Goal: Task Accomplishment & Management: Use online tool/utility

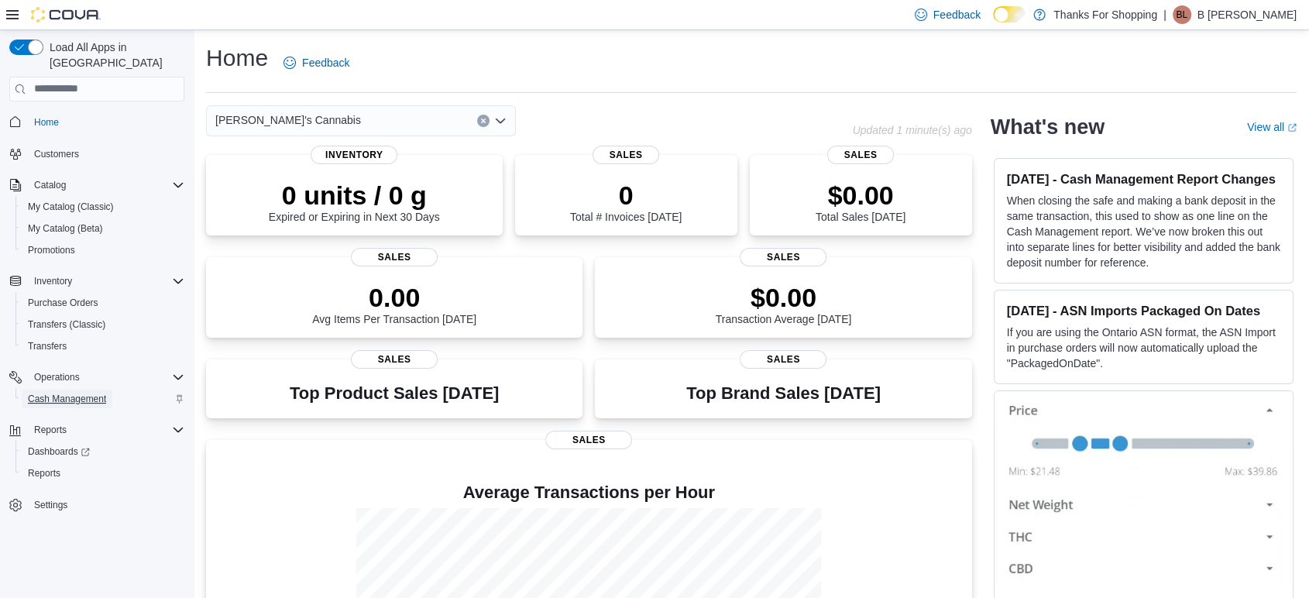
click at [93, 393] on span "Cash Management" at bounding box center [67, 399] width 78 height 12
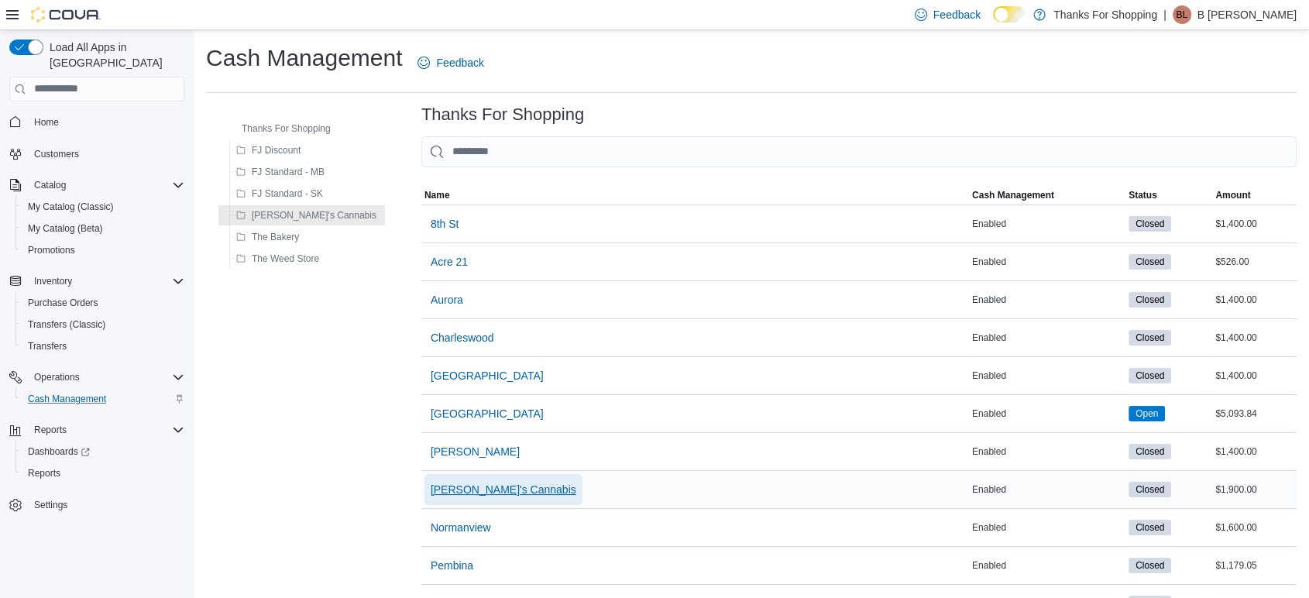
click at [431, 484] on span "[PERSON_NAME]'s Cannabis" at bounding box center [504, 489] width 146 height 15
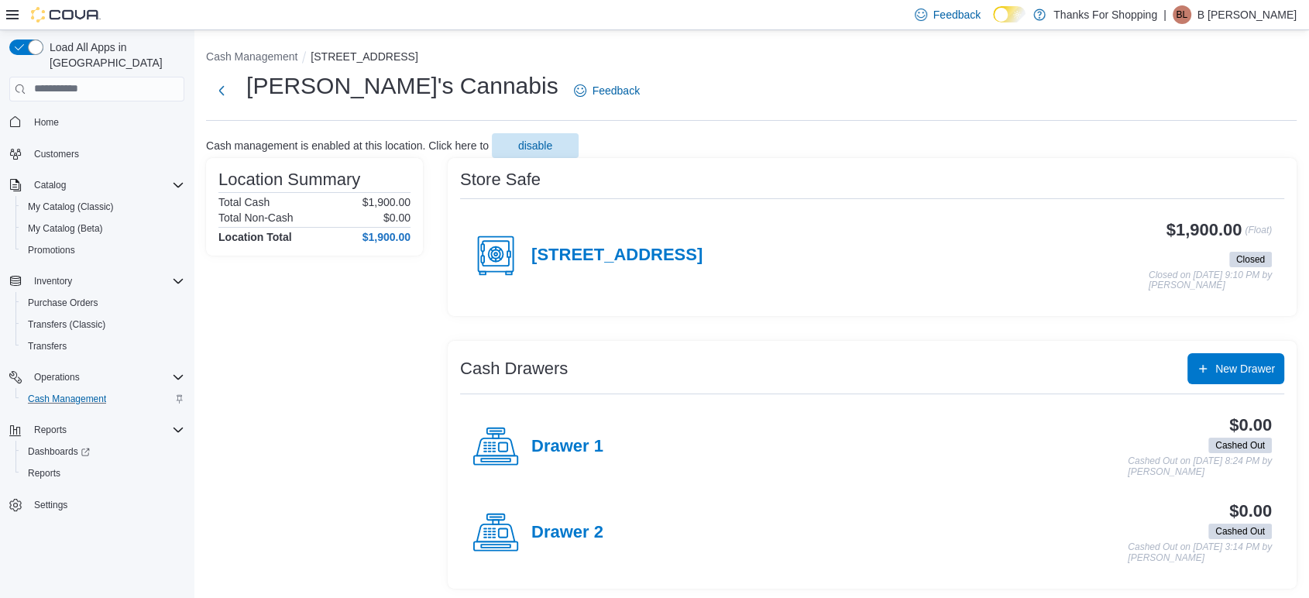
scroll to position [2, 0]
click at [495, 254] on icon at bounding box center [495, 254] width 46 height 46
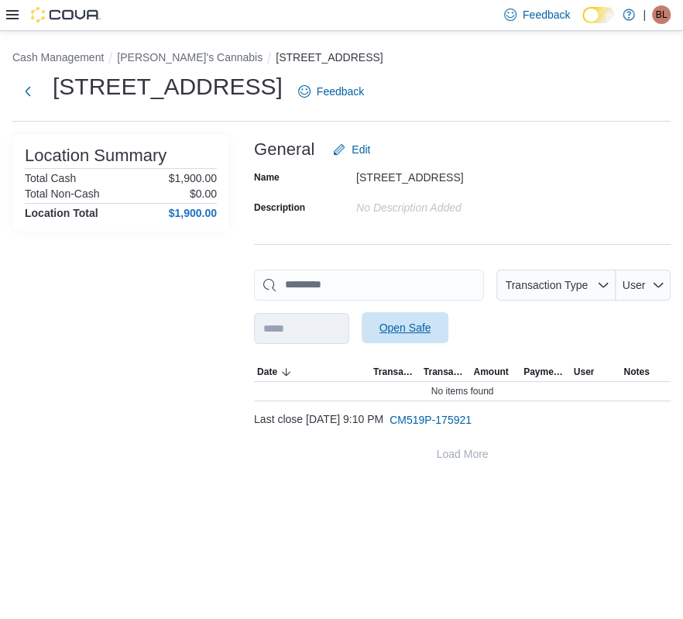
click at [431, 331] on span "Open Safe" at bounding box center [406, 327] width 52 height 15
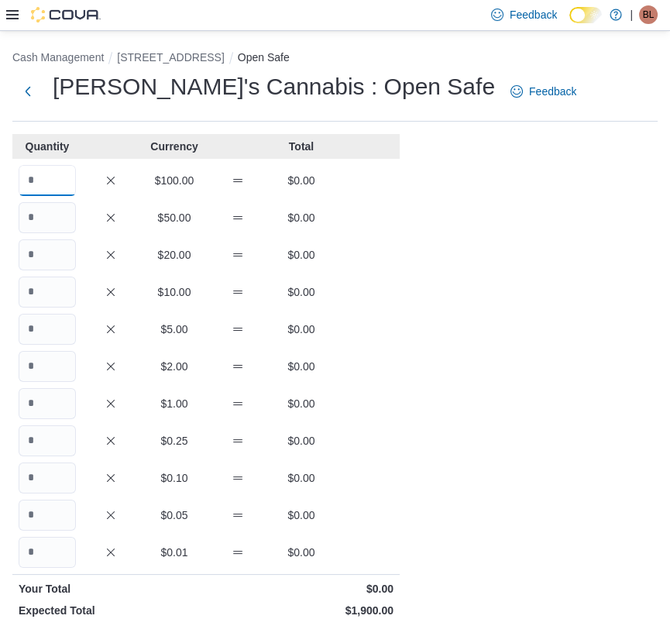
click at [44, 184] on input "Quantity" at bounding box center [47, 180] width 57 height 31
type input "*"
type input "**"
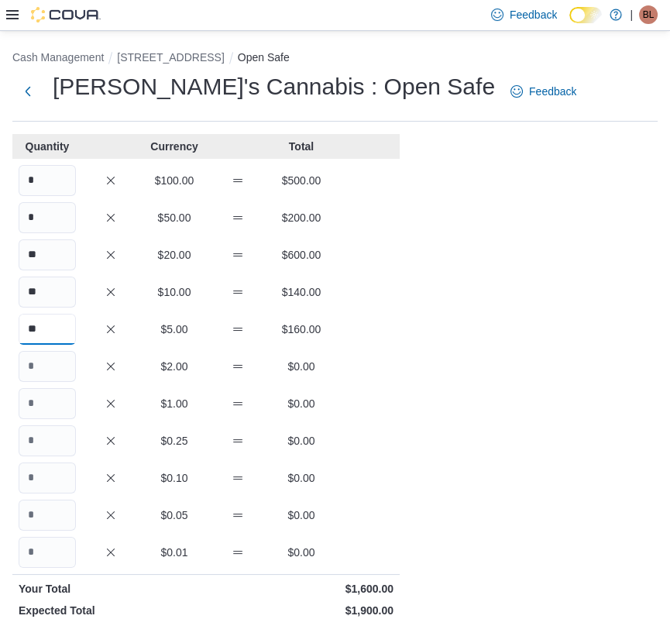
type input "**"
type input "***"
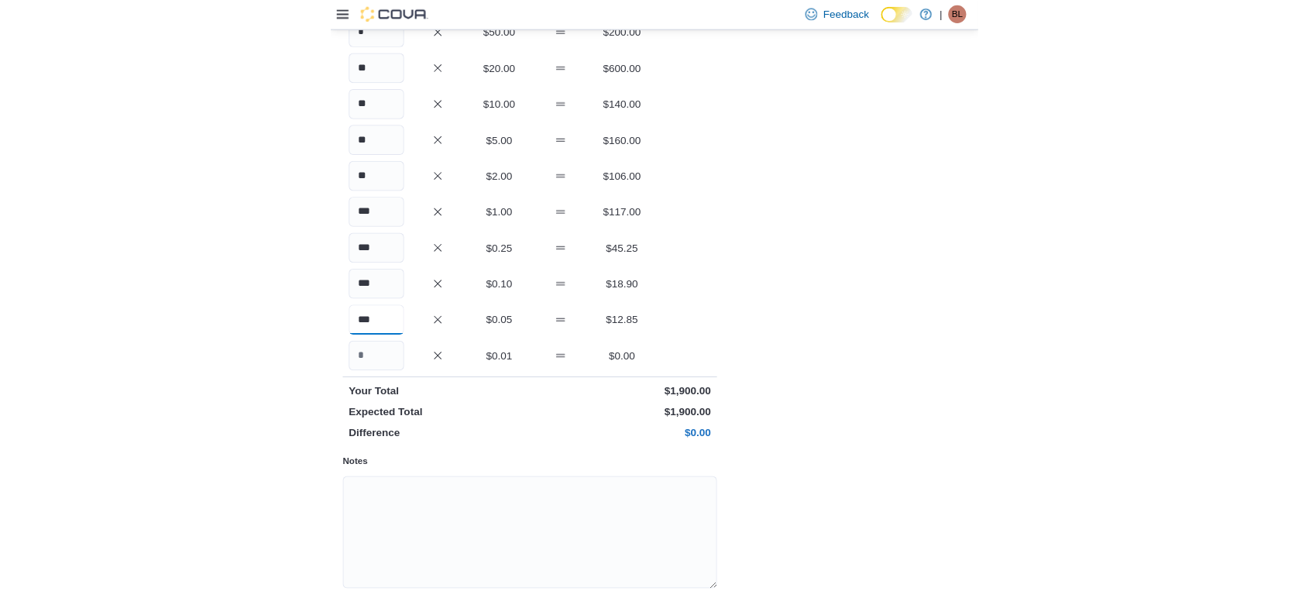
scroll to position [242, 0]
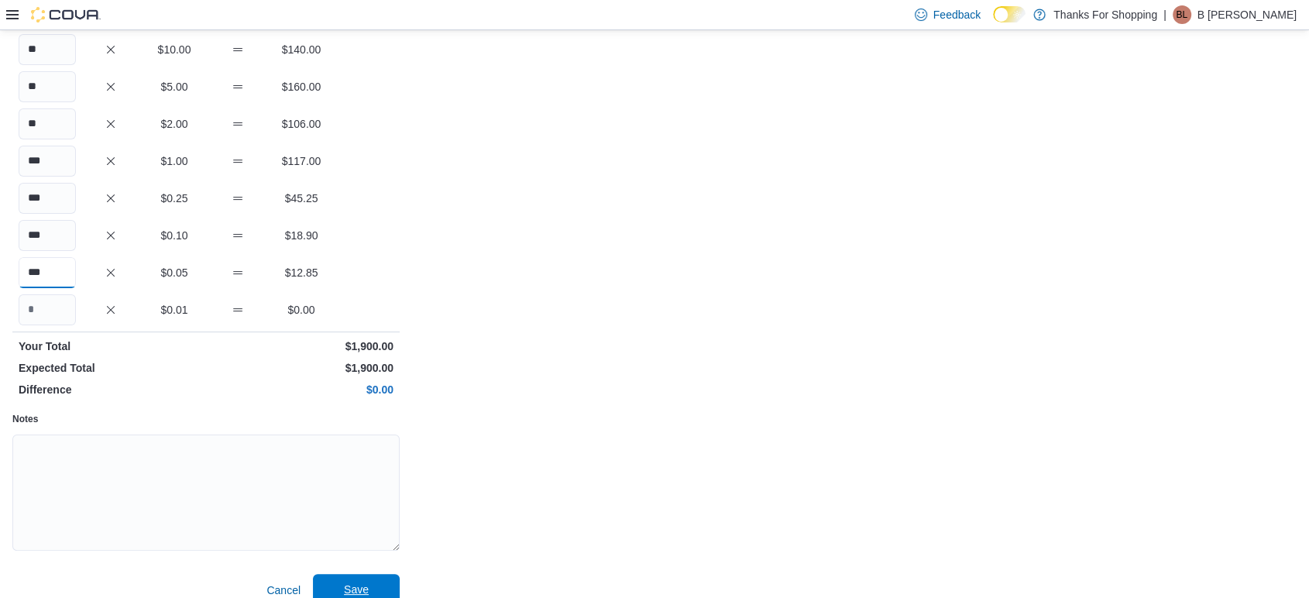
type input "***"
click at [354, 581] on span "Save" at bounding box center [356, 589] width 68 height 31
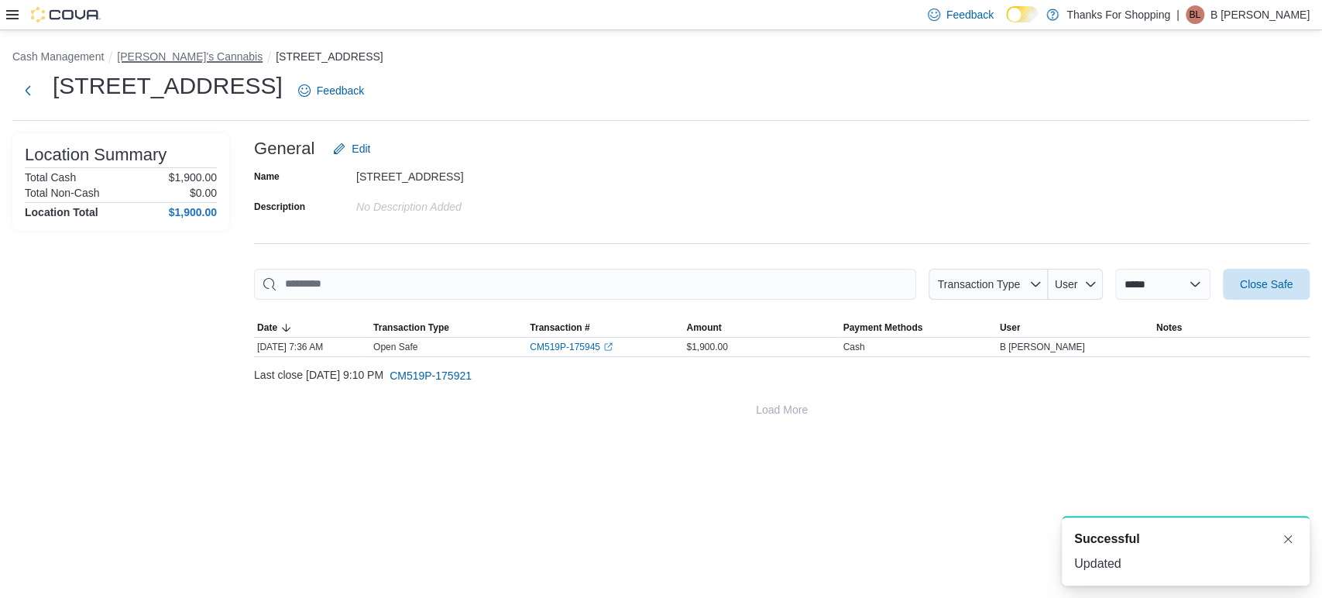
click at [159, 53] on button "[PERSON_NAME]'s Cannabis" at bounding box center [190, 56] width 146 height 12
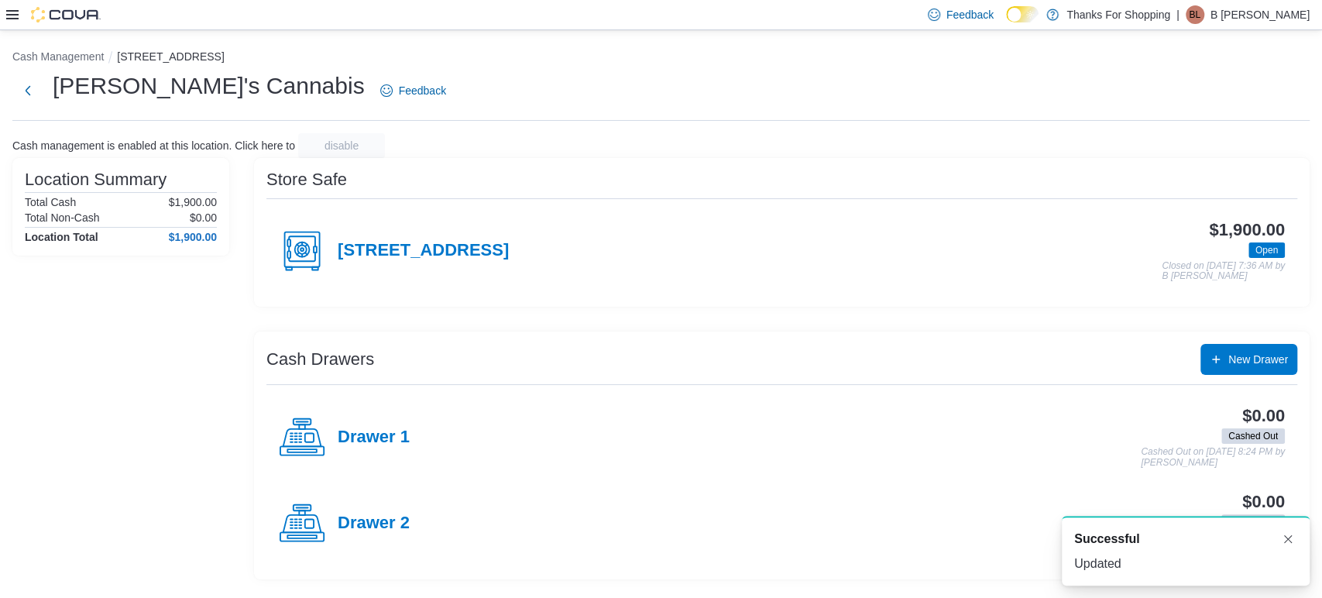
click at [301, 451] on icon at bounding box center [302, 437] width 46 height 46
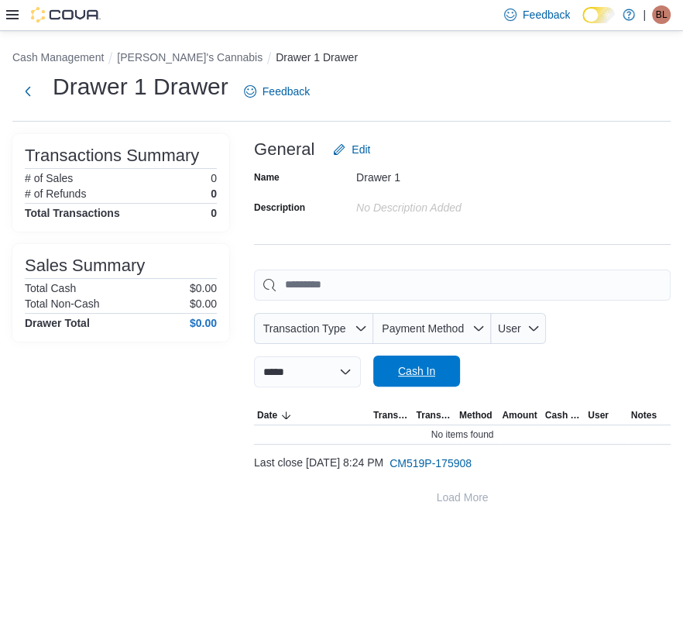
click at [451, 380] on span "Cash In" at bounding box center [417, 371] width 68 height 31
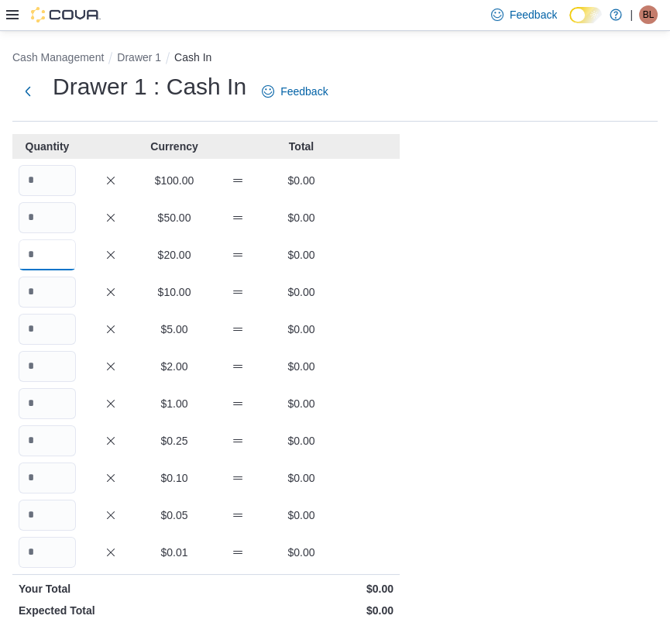
click at [65, 262] on input "Quantity" at bounding box center [47, 254] width 57 height 31
type input "*"
type input "**"
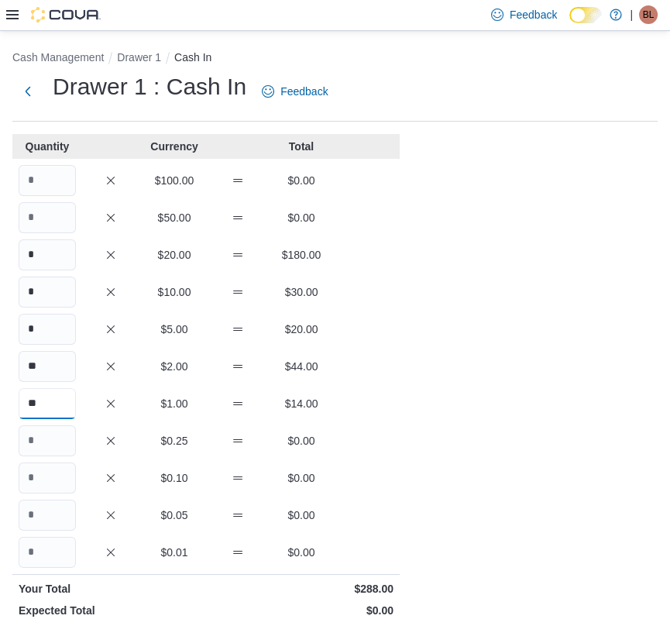
type input "**"
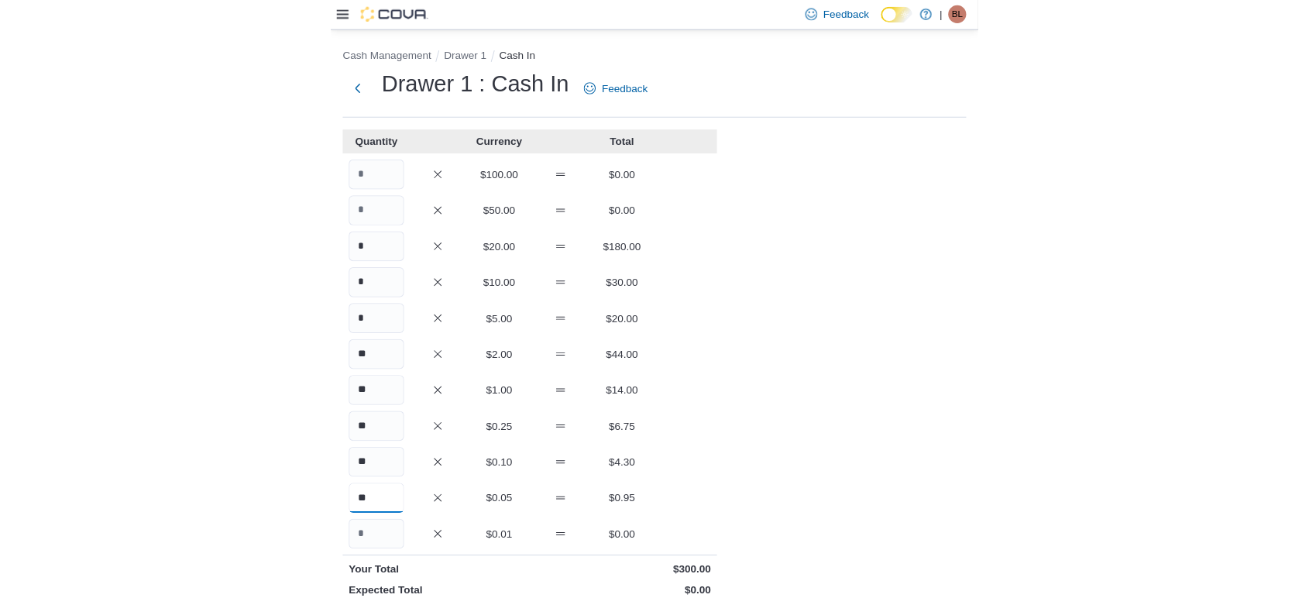
scroll to position [242, 0]
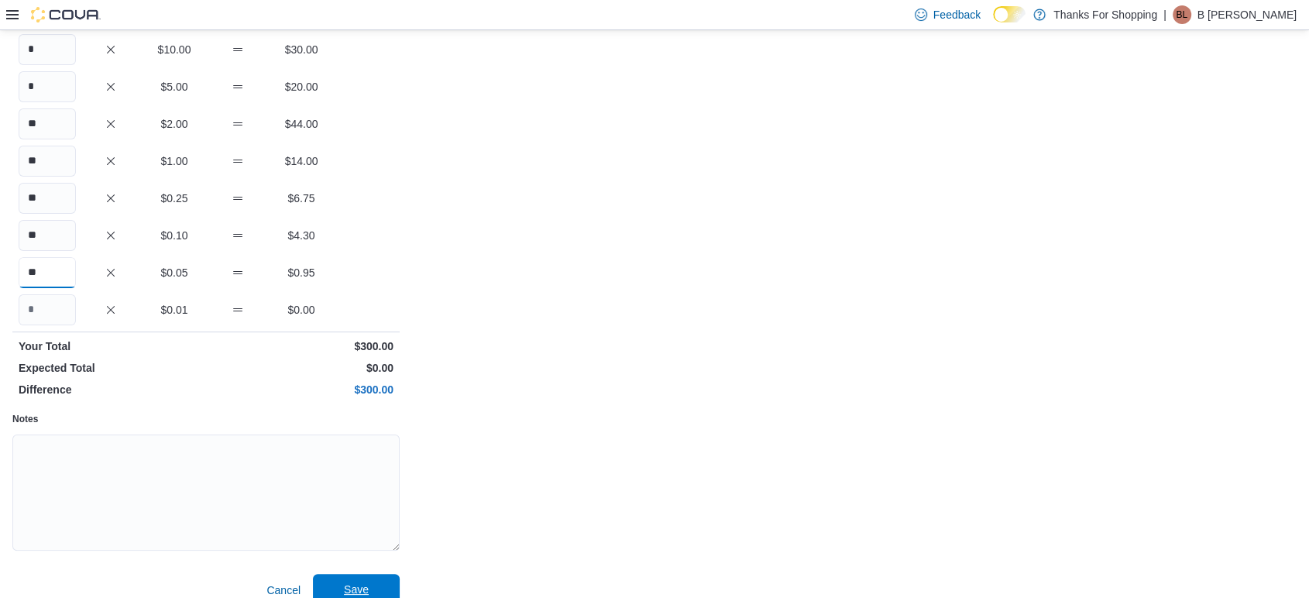
type input "**"
click at [337, 582] on span "Save" at bounding box center [356, 589] width 68 height 31
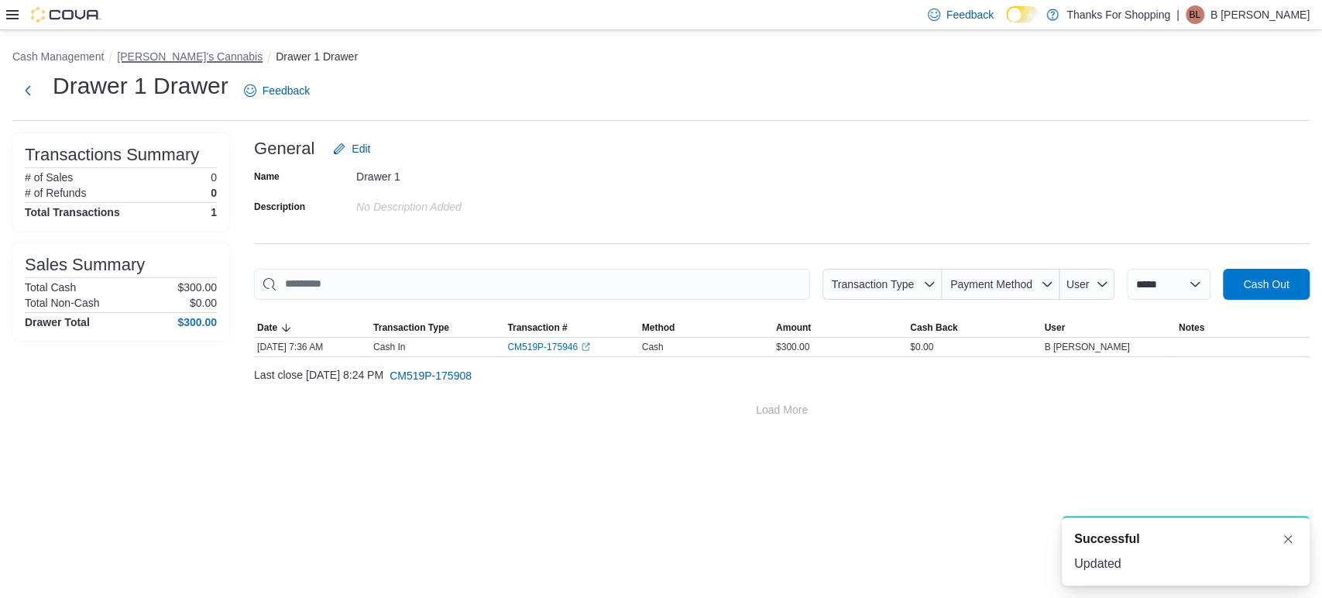
click at [150, 50] on button "[PERSON_NAME]'s Cannabis" at bounding box center [190, 56] width 146 height 12
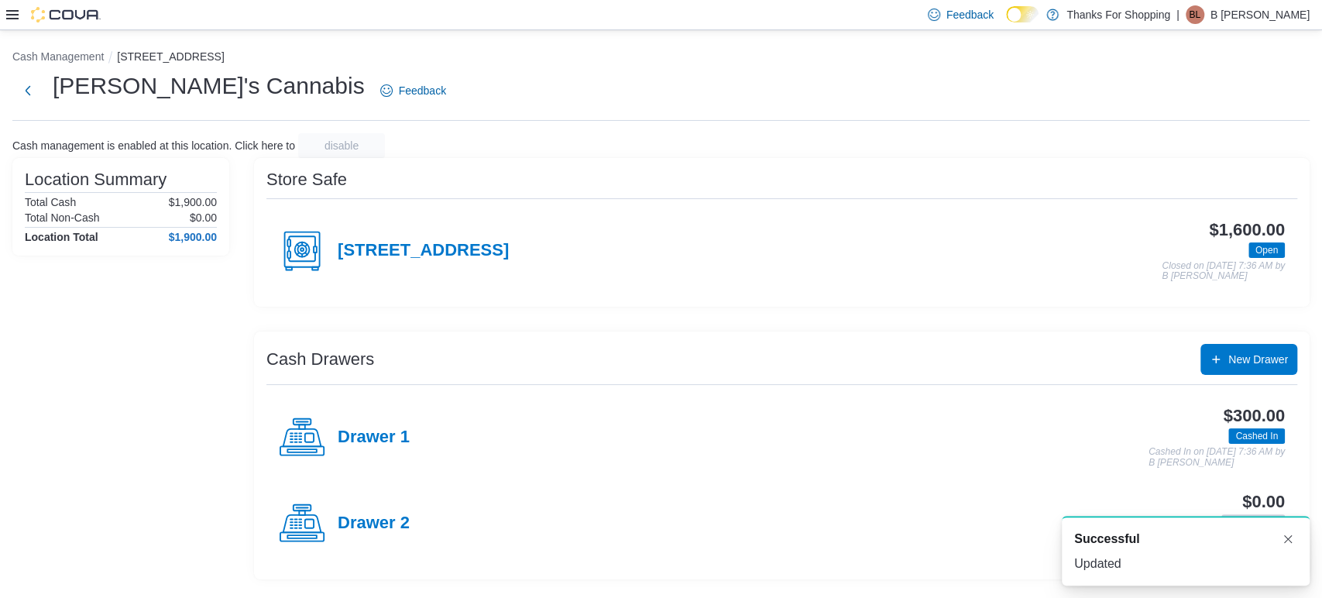
click at [297, 516] on icon at bounding box center [302, 523] width 46 height 46
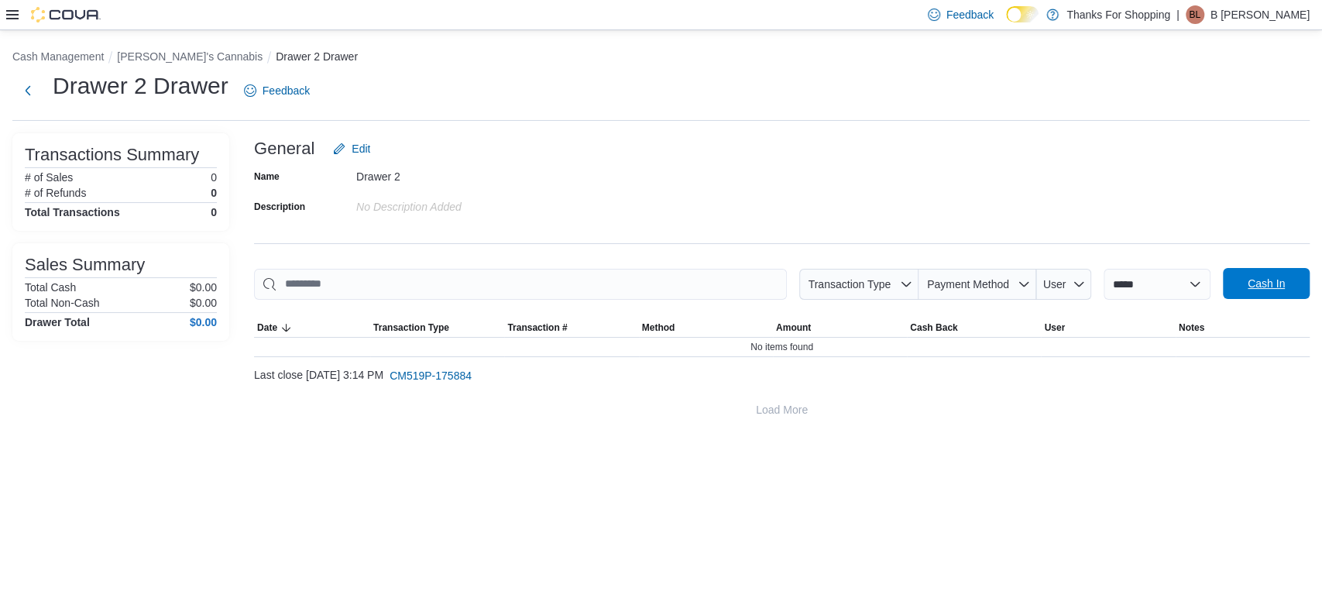
click at [1267, 291] on span "Cash In" at bounding box center [1266, 283] width 68 height 31
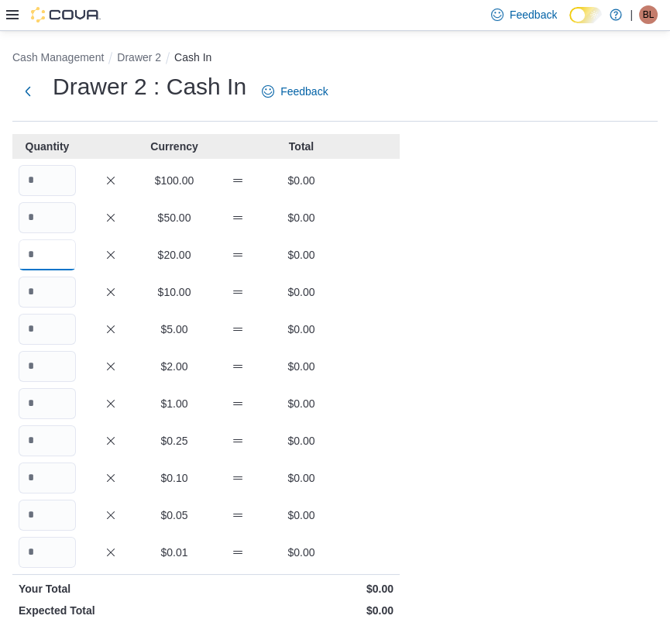
click at [37, 247] on input "Quantity" at bounding box center [47, 254] width 57 height 31
type input "*"
type input "**"
type input "*"
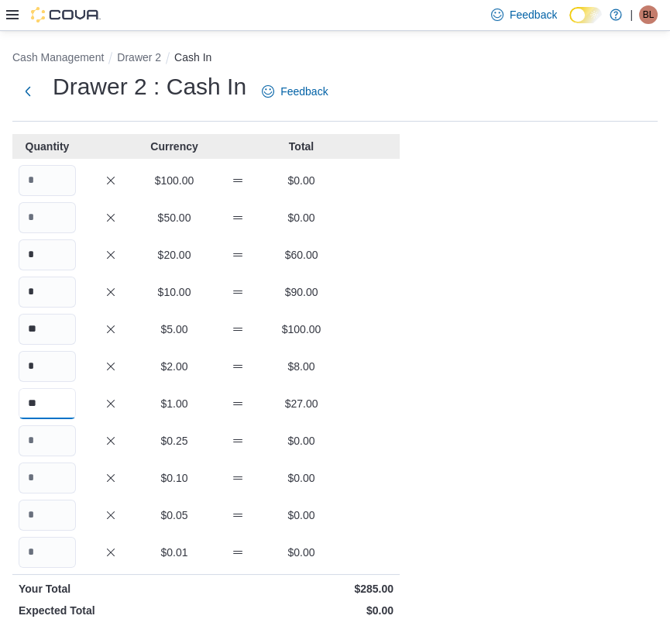
type input "**"
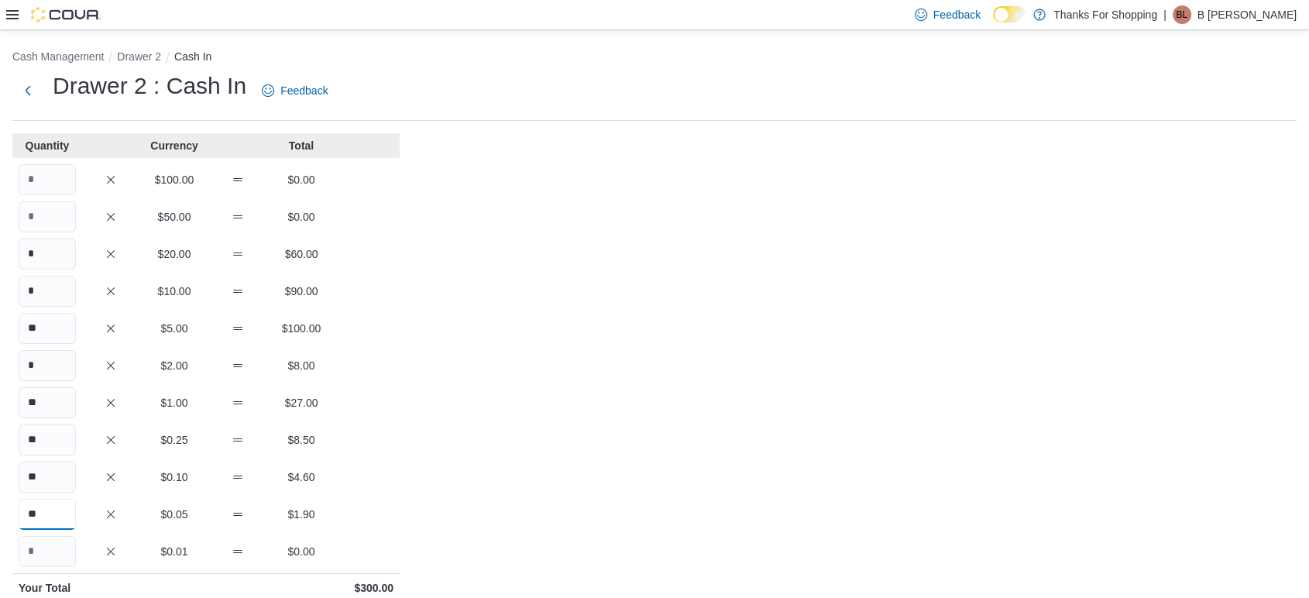
scroll to position [239, 0]
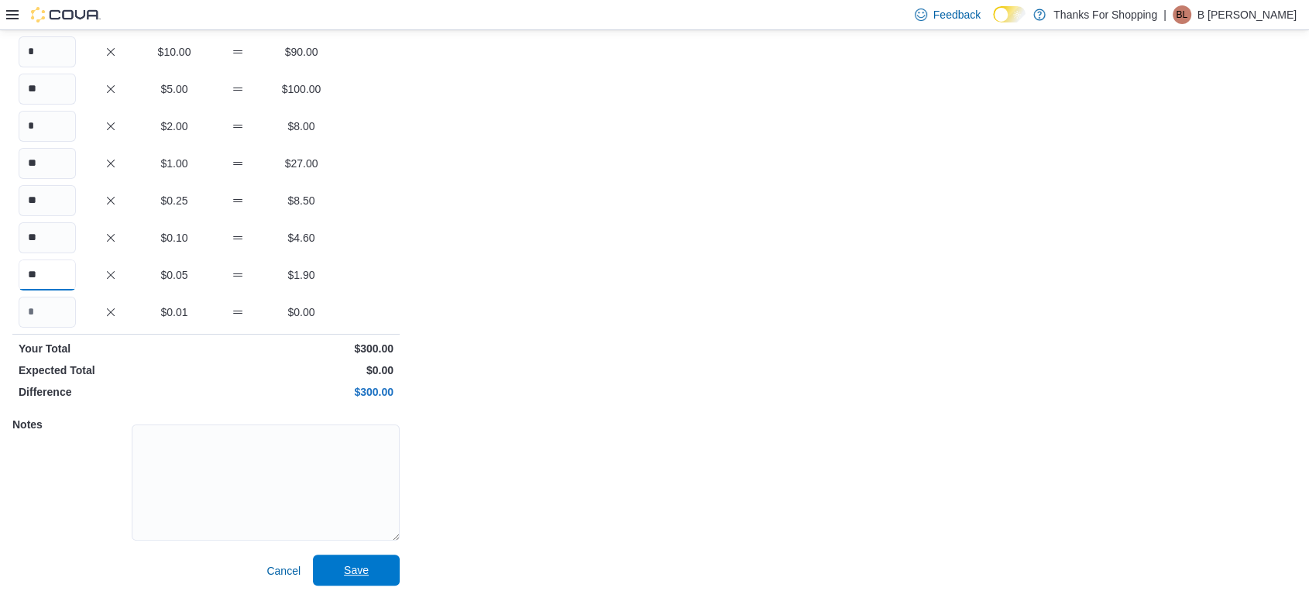
type input "**"
click at [379, 562] on span "Save" at bounding box center [356, 570] width 68 height 31
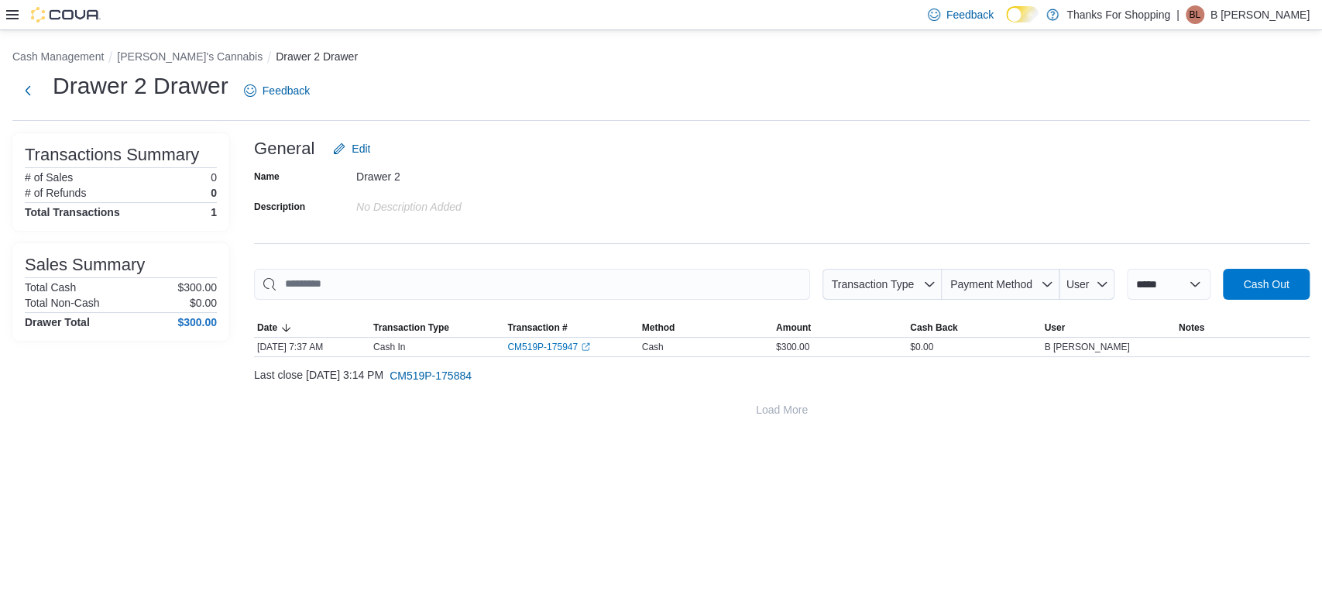
click at [11, 25] on div at bounding box center [53, 14] width 94 height 29
click at [12, 17] on icon at bounding box center [12, 15] width 12 height 12
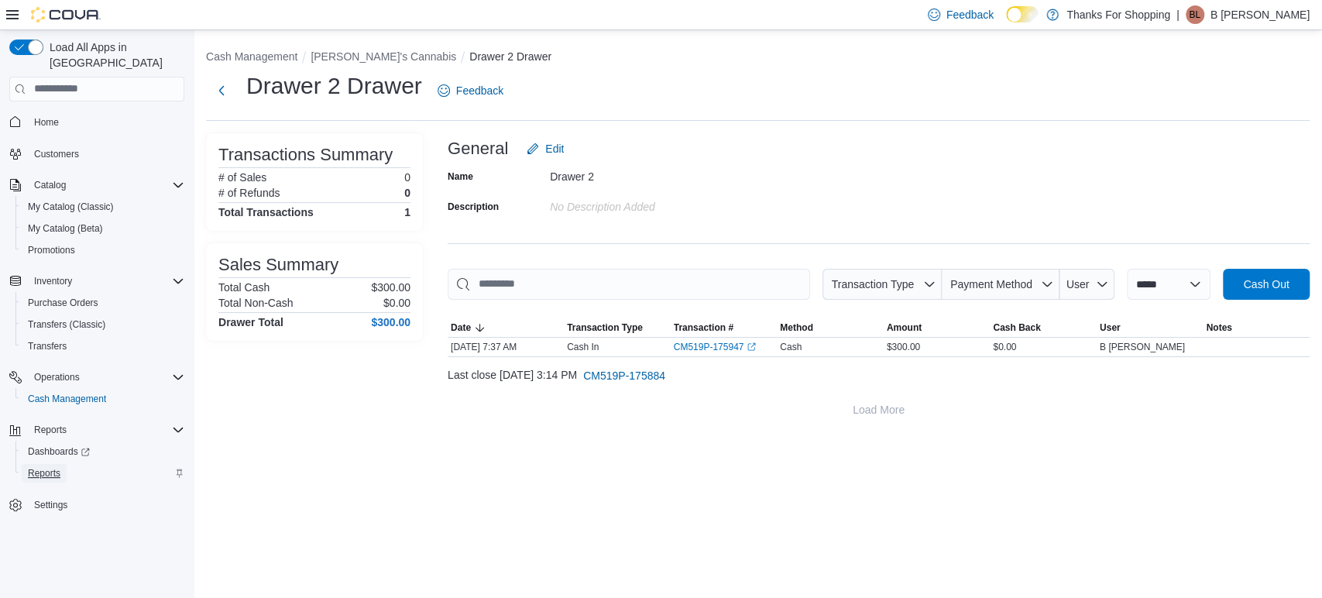
click at [52, 467] on span "Reports" at bounding box center [44, 473] width 33 height 12
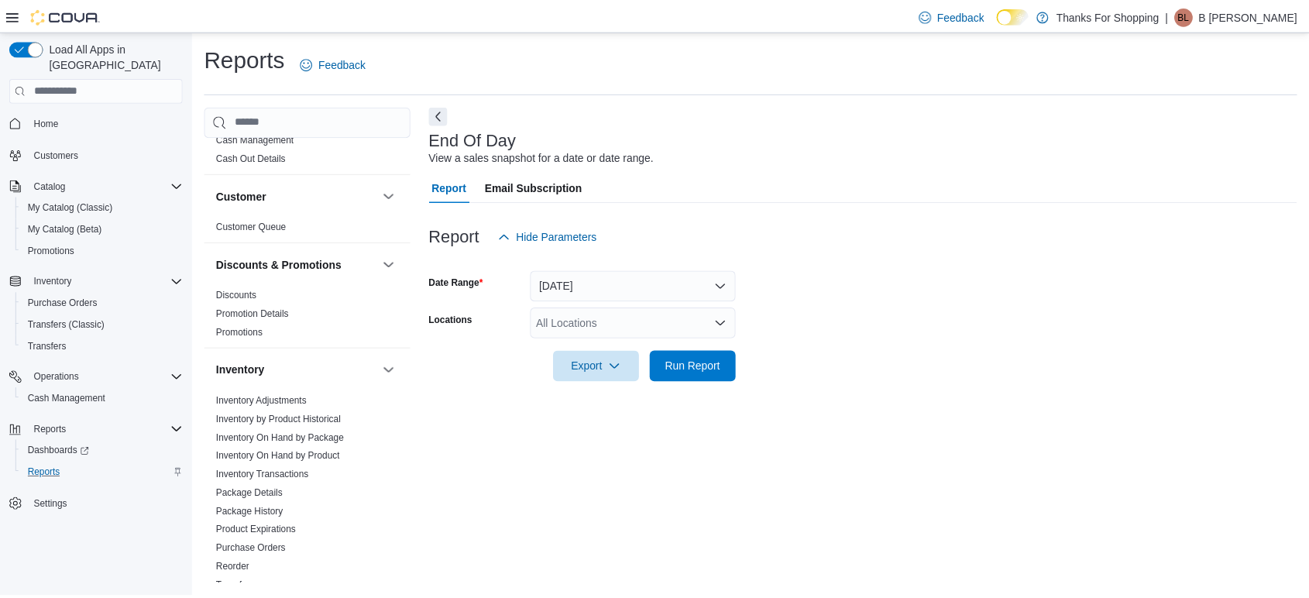
scroll to position [51, 0]
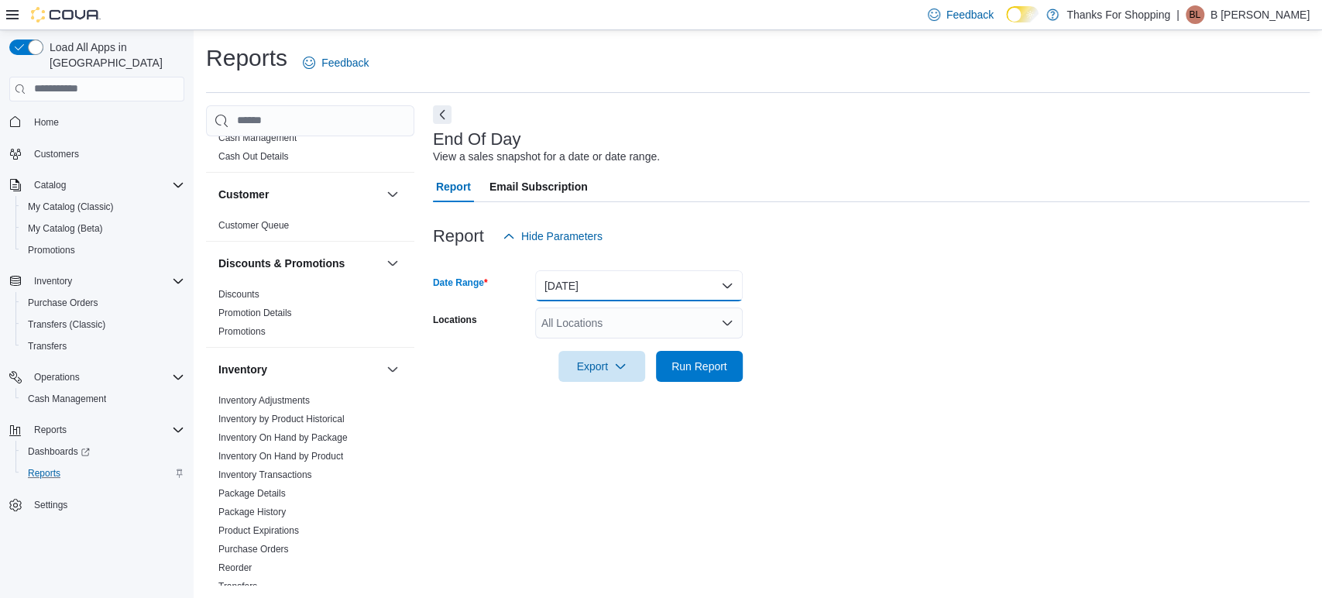
click at [602, 292] on button "[DATE]" at bounding box center [639, 285] width 208 height 31
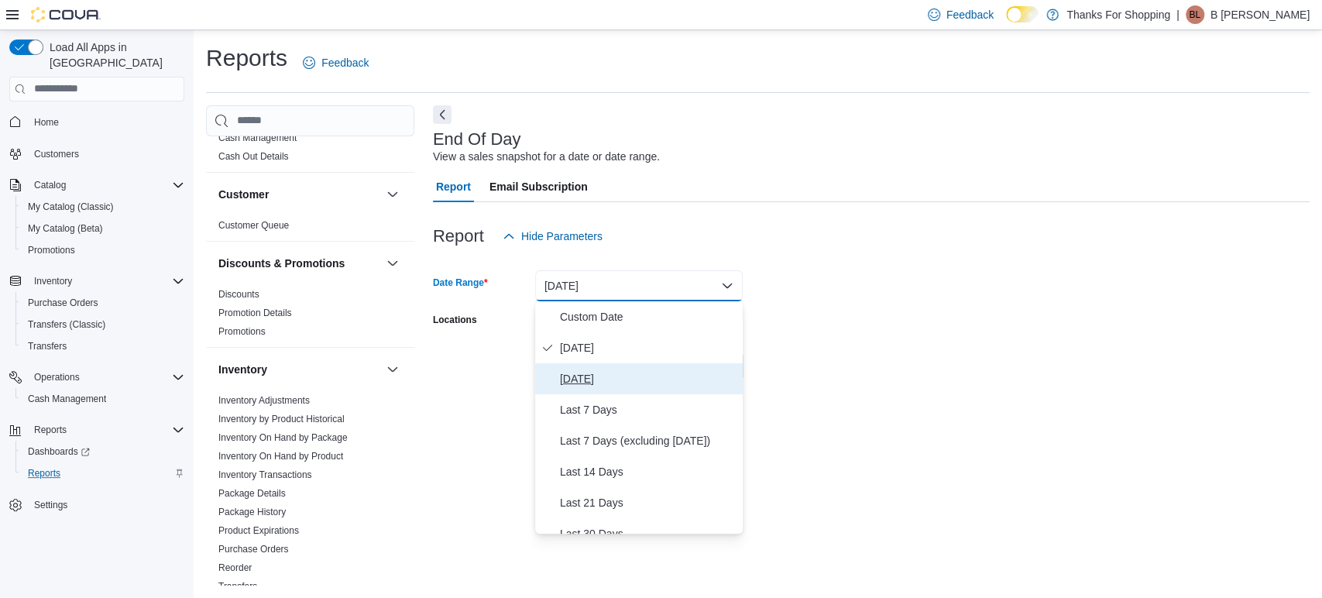
click at [586, 380] on span "[DATE]" at bounding box center [648, 378] width 177 height 19
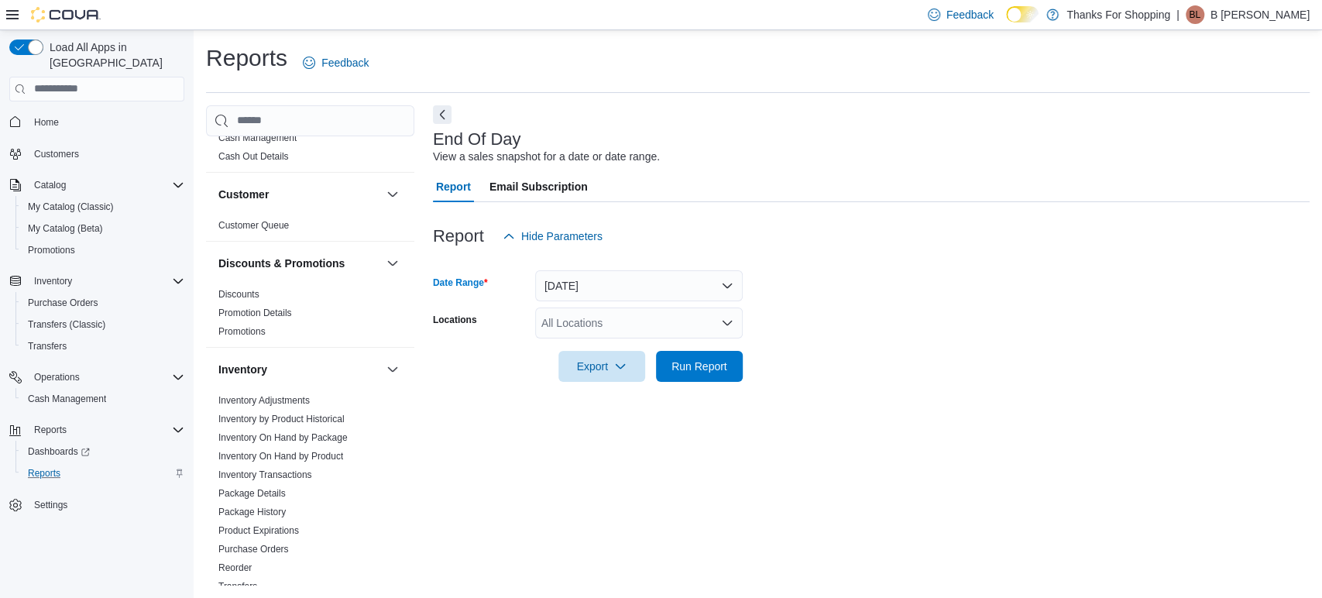
click at [576, 321] on div "All Locations" at bounding box center [639, 323] width 208 height 31
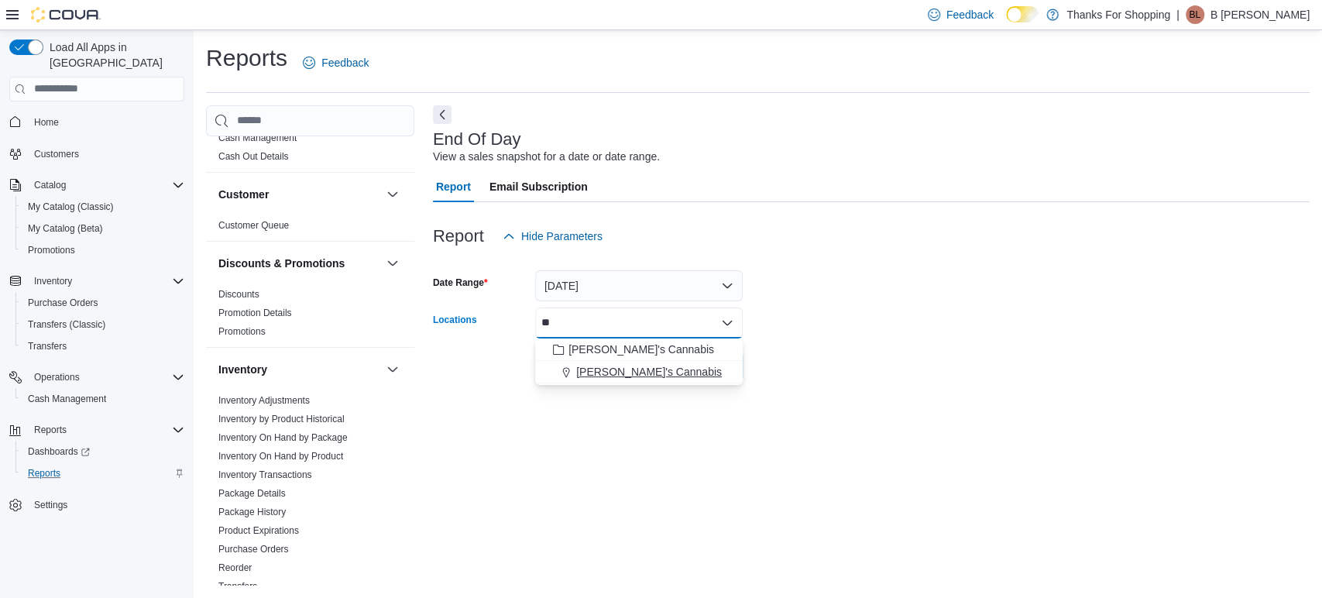
type input "**"
click at [602, 373] on span "[PERSON_NAME]'s Cannabis" at bounding box center [649, 371] width 146 height 15
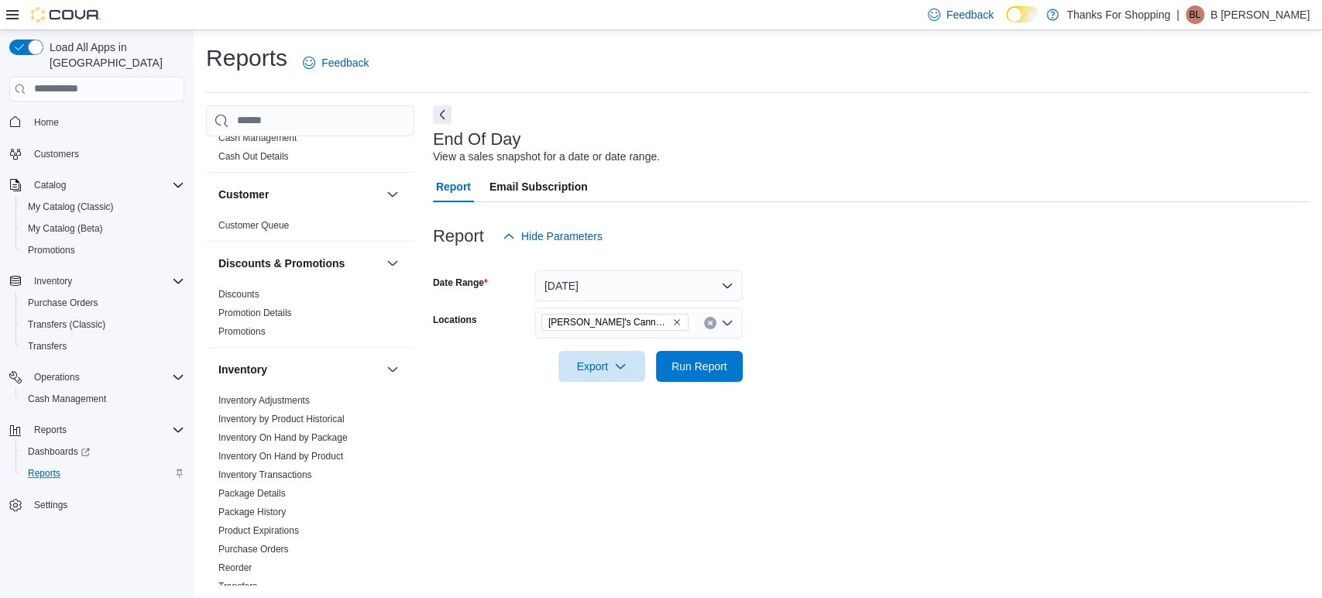
click at [905, 370] on form "Date Range [DATE] Locations [PERSON_NAME]'s Cannabis Export Run Report" at bounding box center [871, 317] width 877 height 130
click at [675, 362] on span "Run Report" at bounding box center [700, 365] width 56 height 15
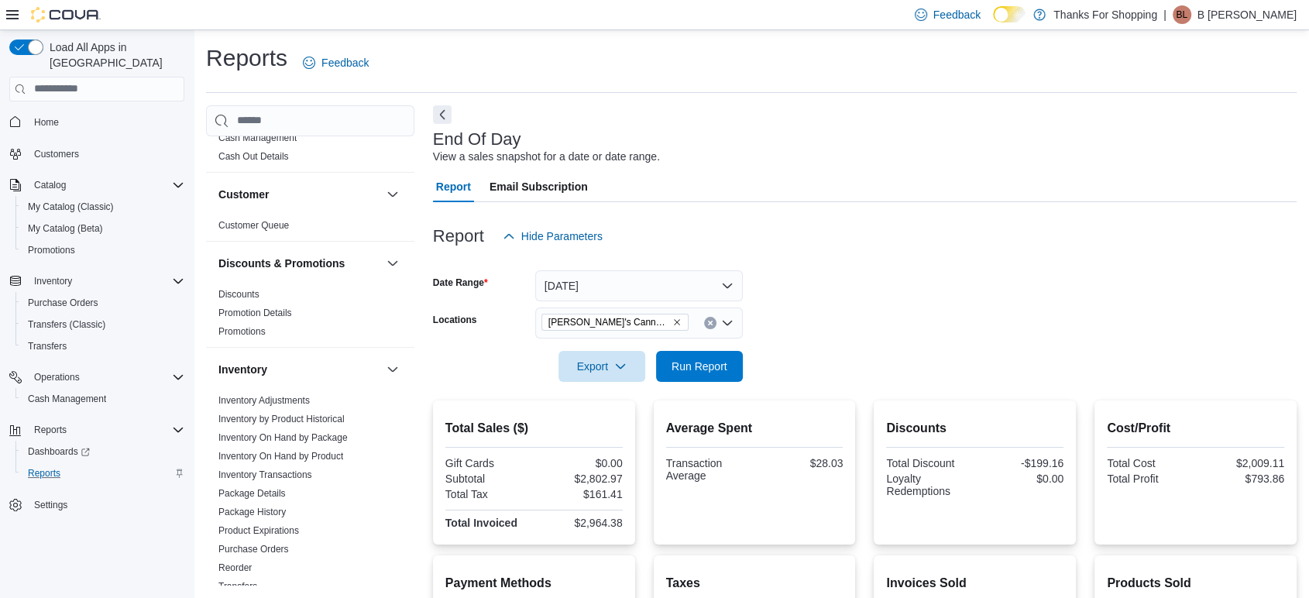
scroll to position [260, 0]
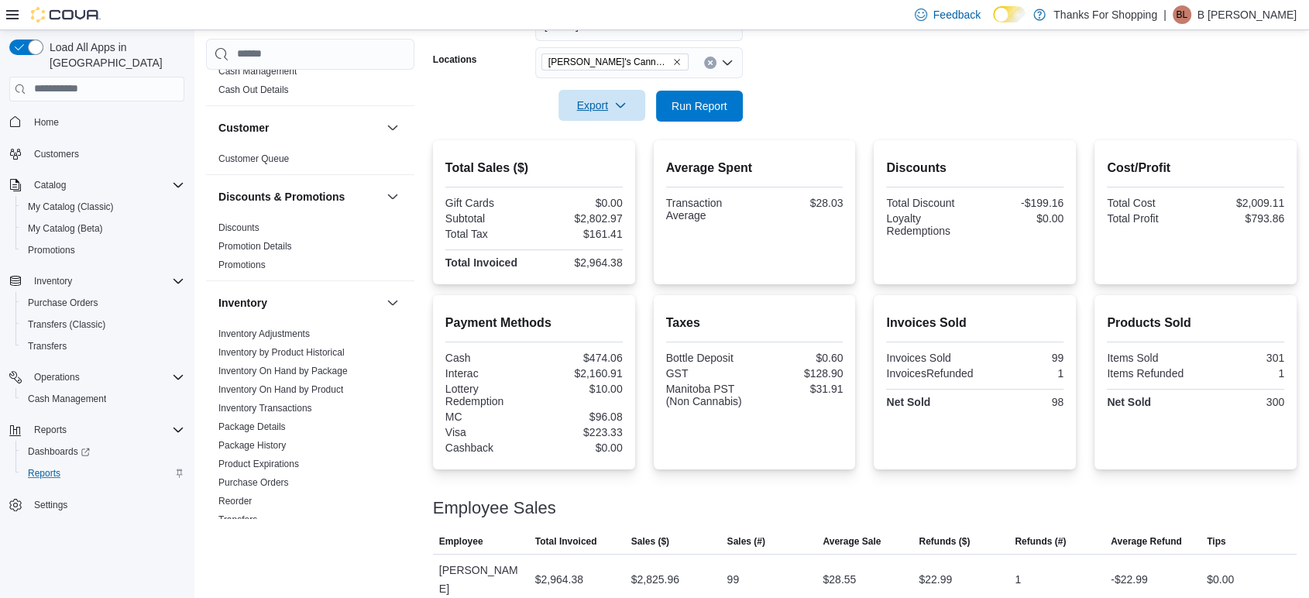
click at [611, 103] on span "Export" at bounding box center [602, 105] width 68 height 31
click at [616, 165] on span "Export to Pdf" at bounding box center [604, 168] width 70 height 12
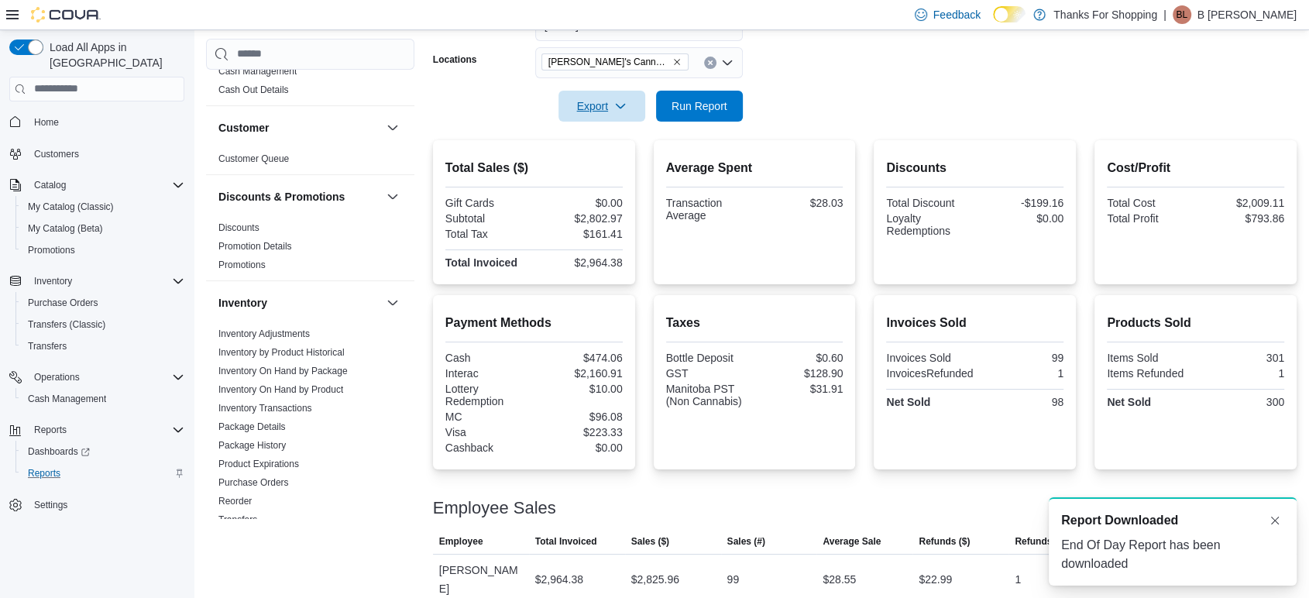
scroll to position [0, 0]
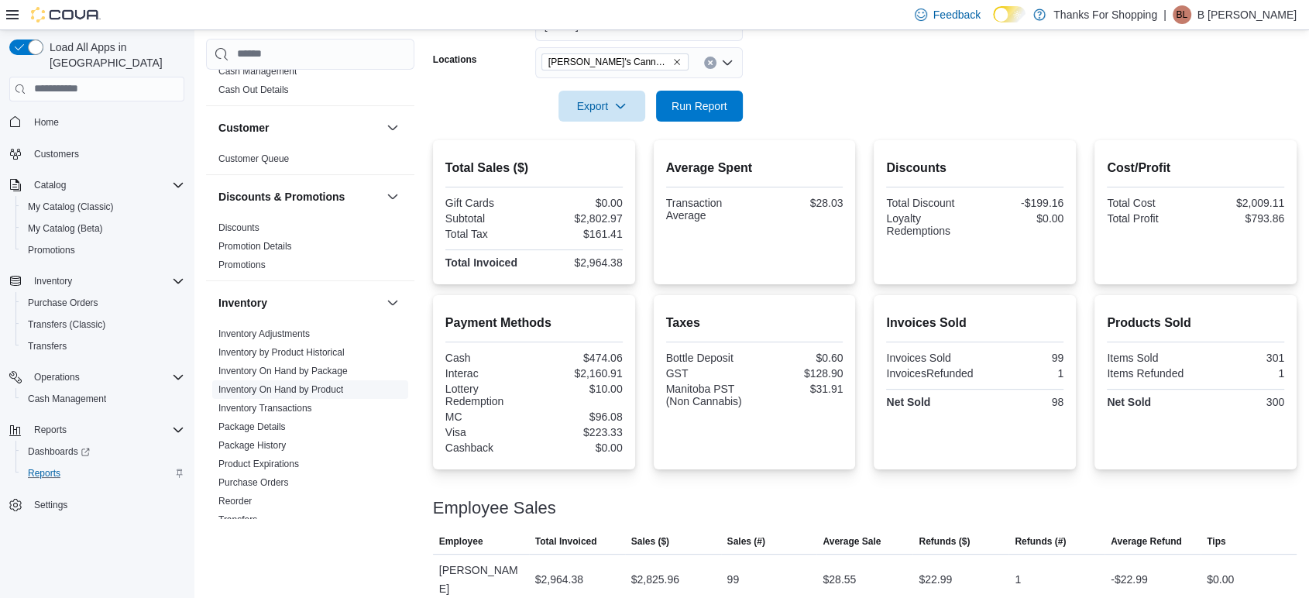
click at [289, 389] on link "Inventory On Hand by Product" at bounding box center [280, 389] width 125 height 11
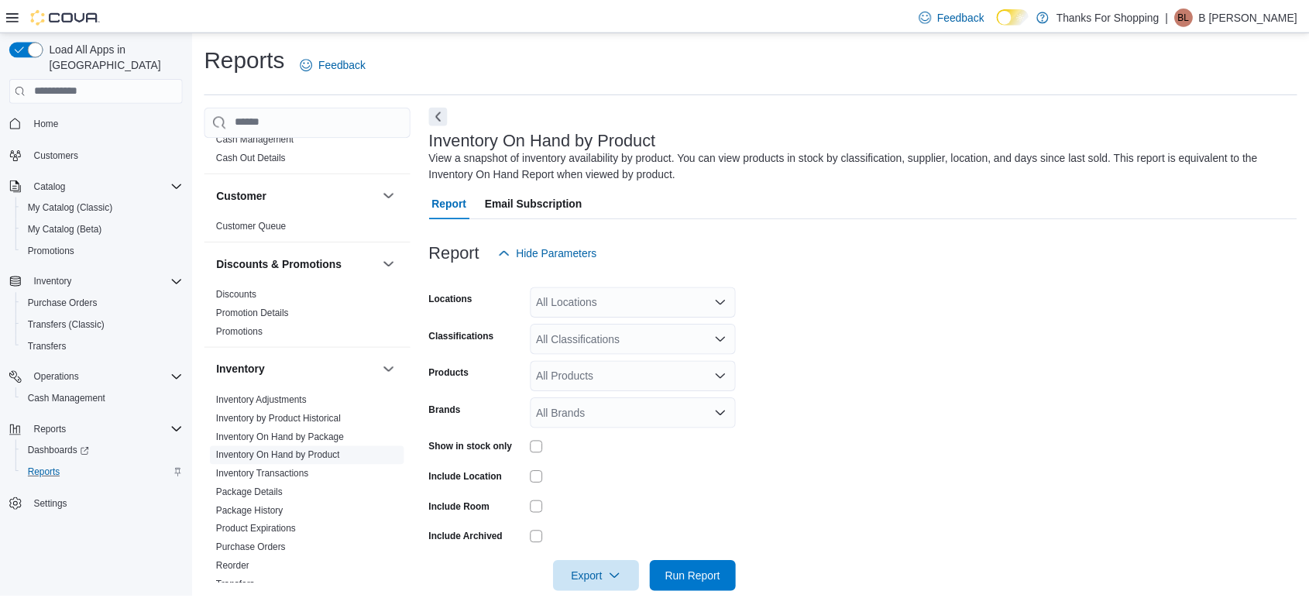
scroll to position [25, 0]
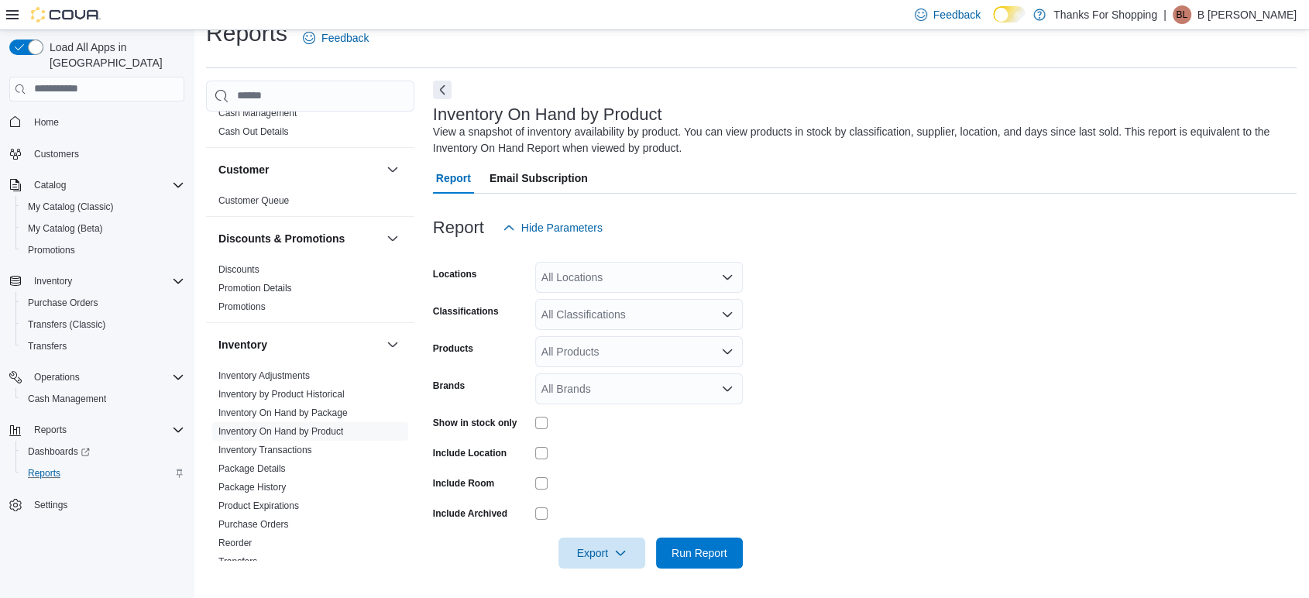
click at [591, 274] on div "All Locations" at bounding box center [639, 277] width 208 height 31
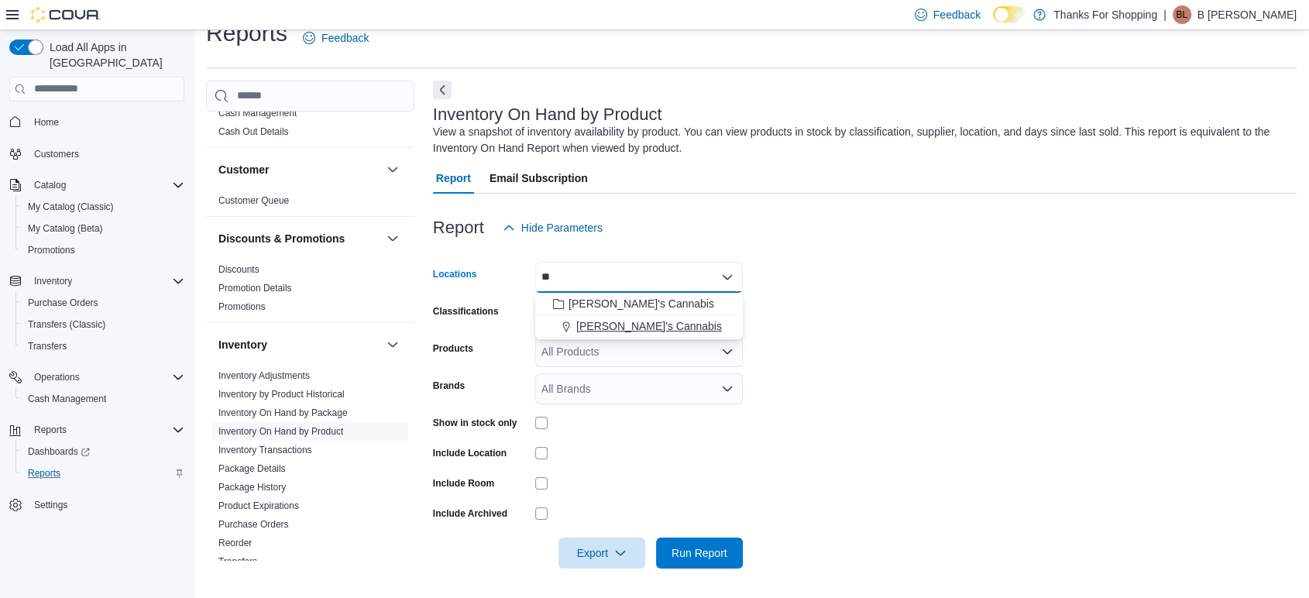
type input "**"
click at [604, 315] on button "[PERSON_NAME]'s Cannabis" at bounding box center [639, 326] width 208 height 22
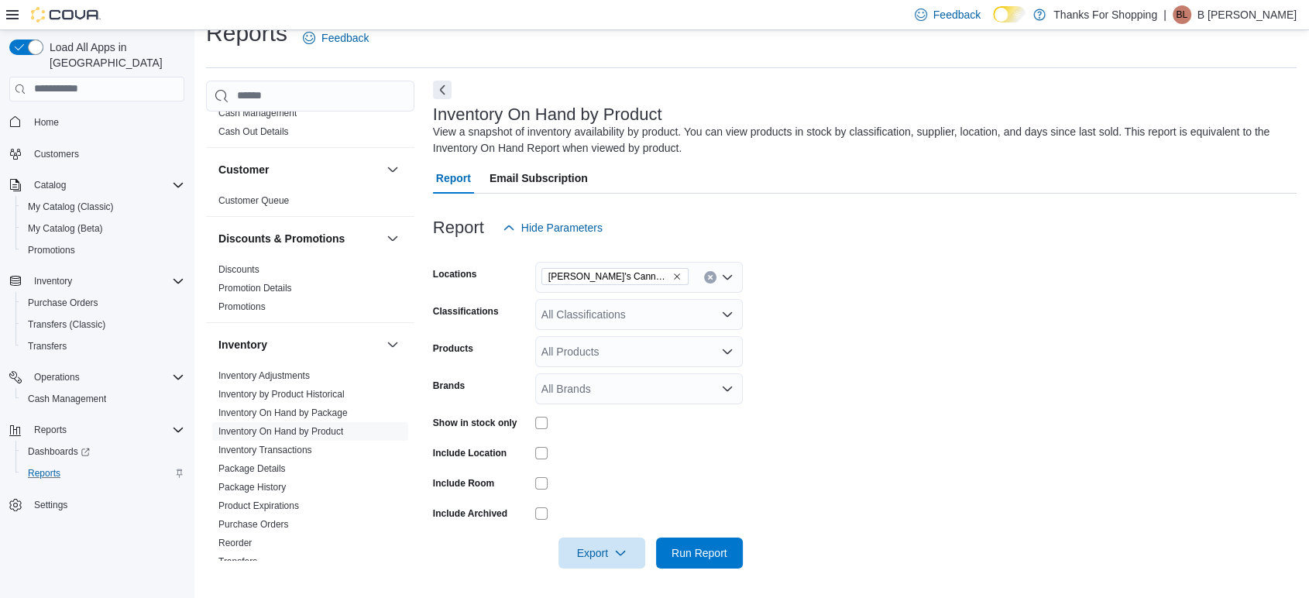
click at [871, 270] on form "Locations [PERSON_NAME]'s Cannabis Classifications All Classifications Products…" at bounding box center [865, 405] width 864 height 325
click at [685, 306] on div "All Classifications" at bounding box center [639, 314] width 208 height 31
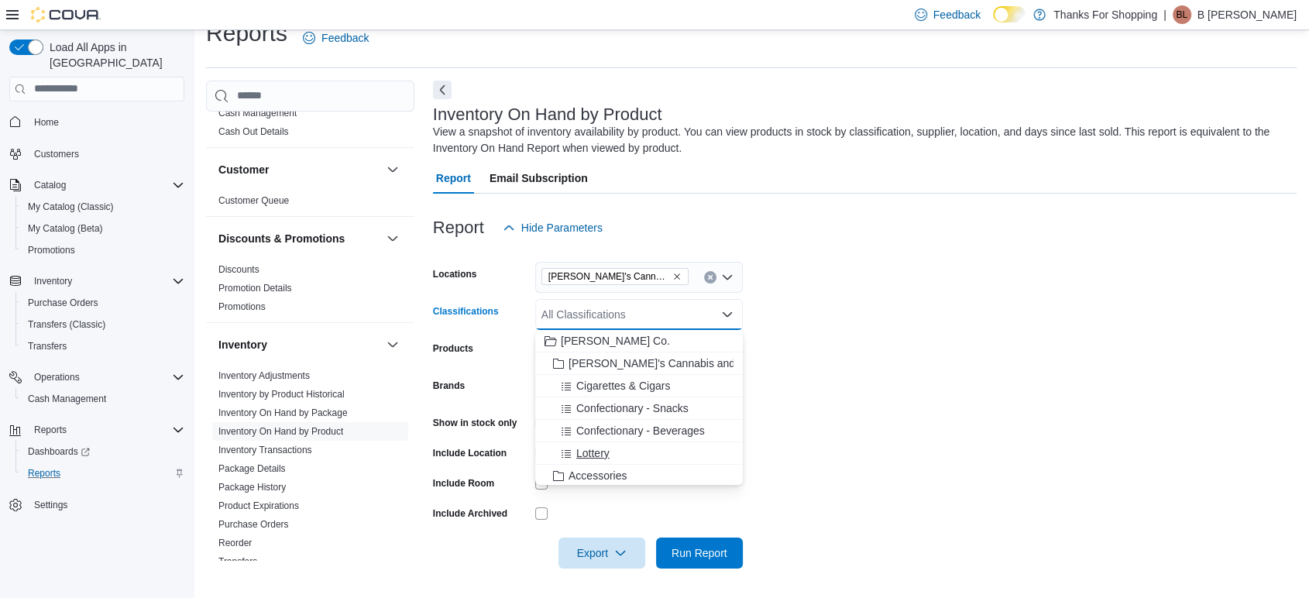
click at [596, 456] on span "Lottery" at bounding box center [592, 452] width 33 height 15
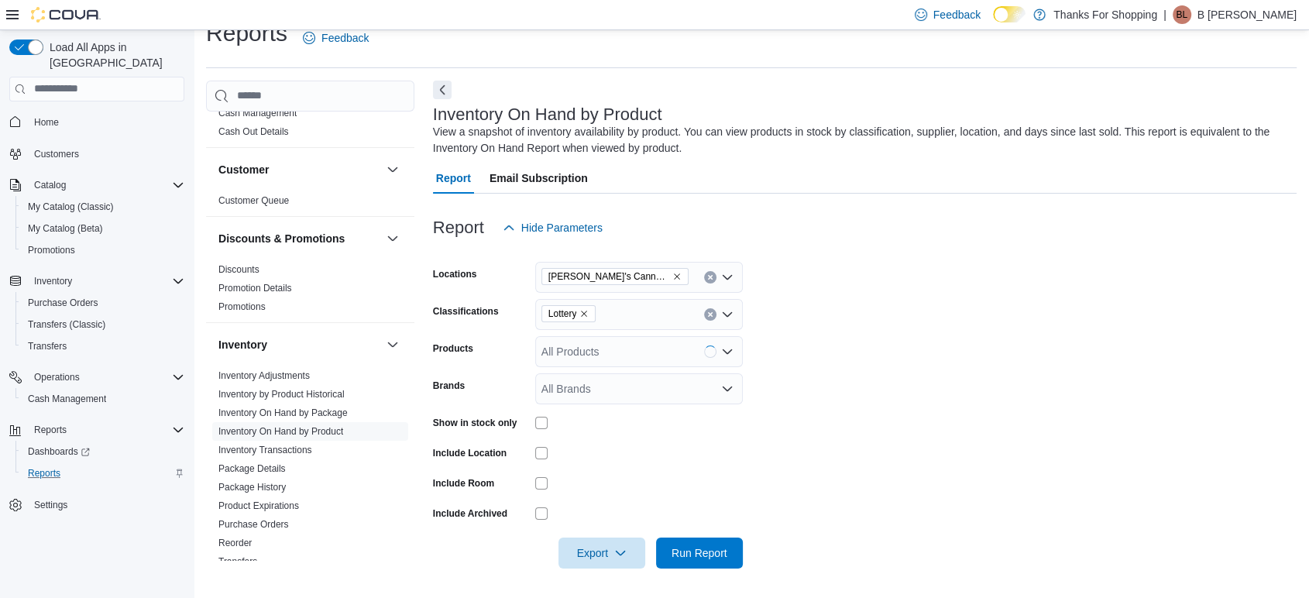
click at [901, 321] on form "Locations [PERSON_NAME]'s Cannabis Classifications Lottery Products All Product…" at bounding box center [865, 405] width 864 height 325
click at [717, 556] on span "Run Report" at bounding box center [700, 552] width 56 height 15
click at [607, 552] on span "Export" at bounding box center [602, 552] width 68 height 31
click at [613, 490] on span "Export to Csv" at bounding box center [604, 491] width 70 height 12
click at [587, 309] on icon "Remove Lottery from selection in this group" at bounding box center [583, 313] width 9 height 9
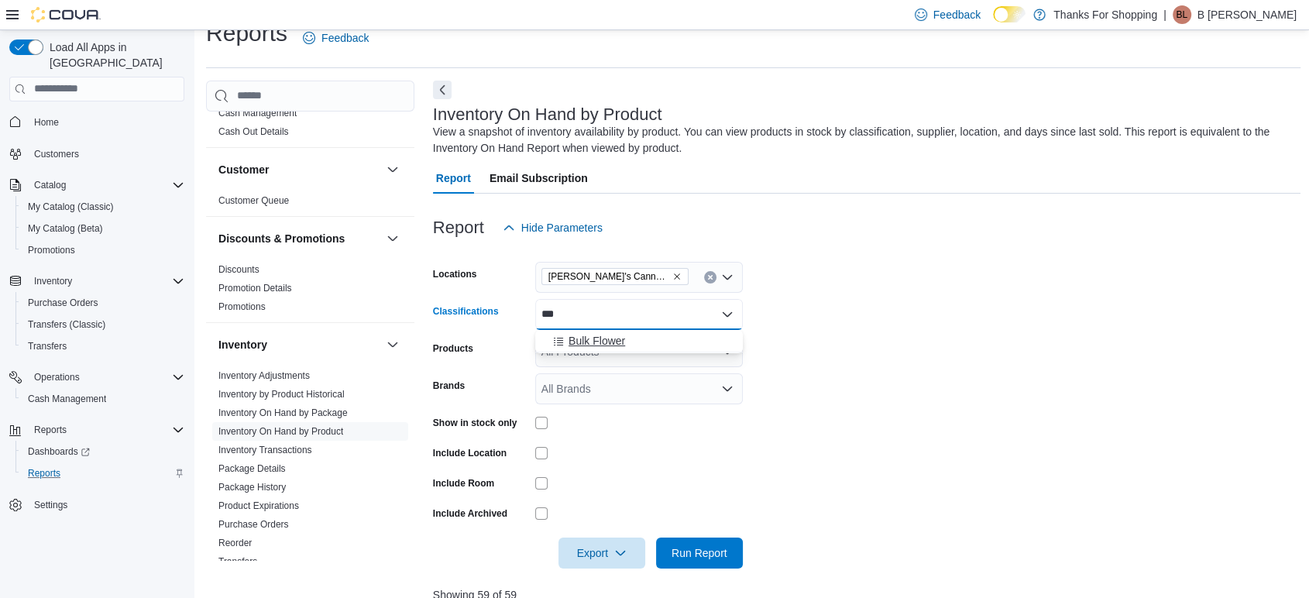
type input "***"
click at [596, 335] on span "Bulk Flower" at bounding box center [597, 340] width 57 height 15
type input "***"
click at [596, 335] on span "Whole Flower" at bounding box center [602, 340] width 67 height 15
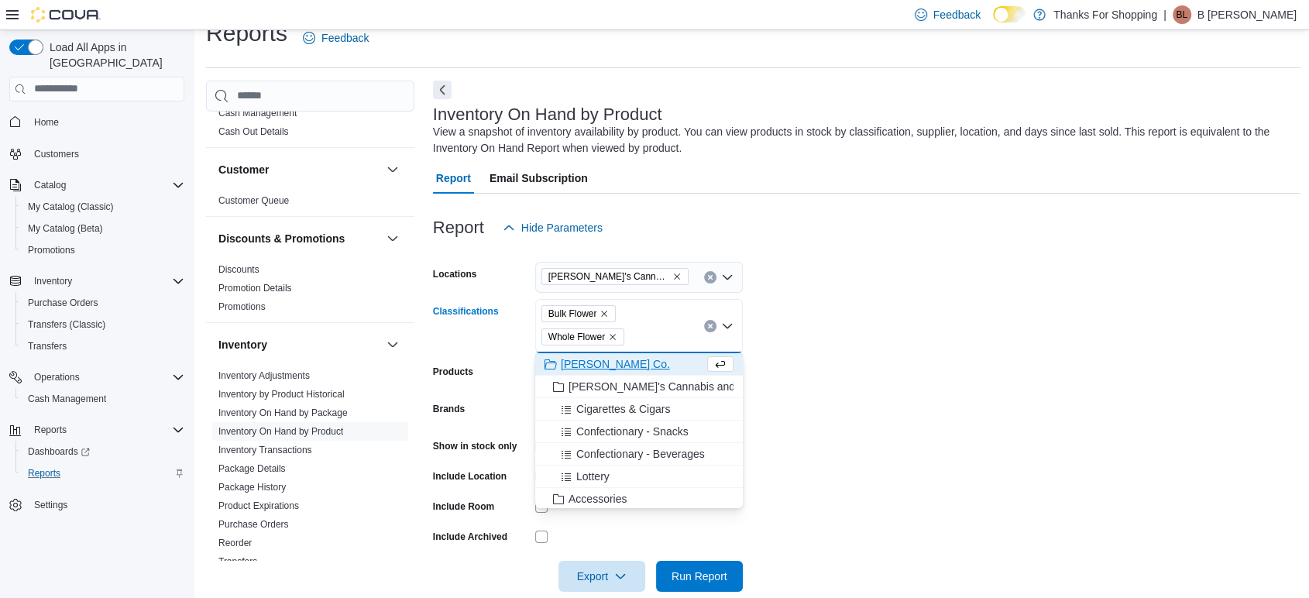
click at [915, 345] on form "Locations [PERSON_NAME]'s Cannabis Classifications Bulk Flower Whole Flower Com…" at bounding box center [867, 417] width 868 height 349
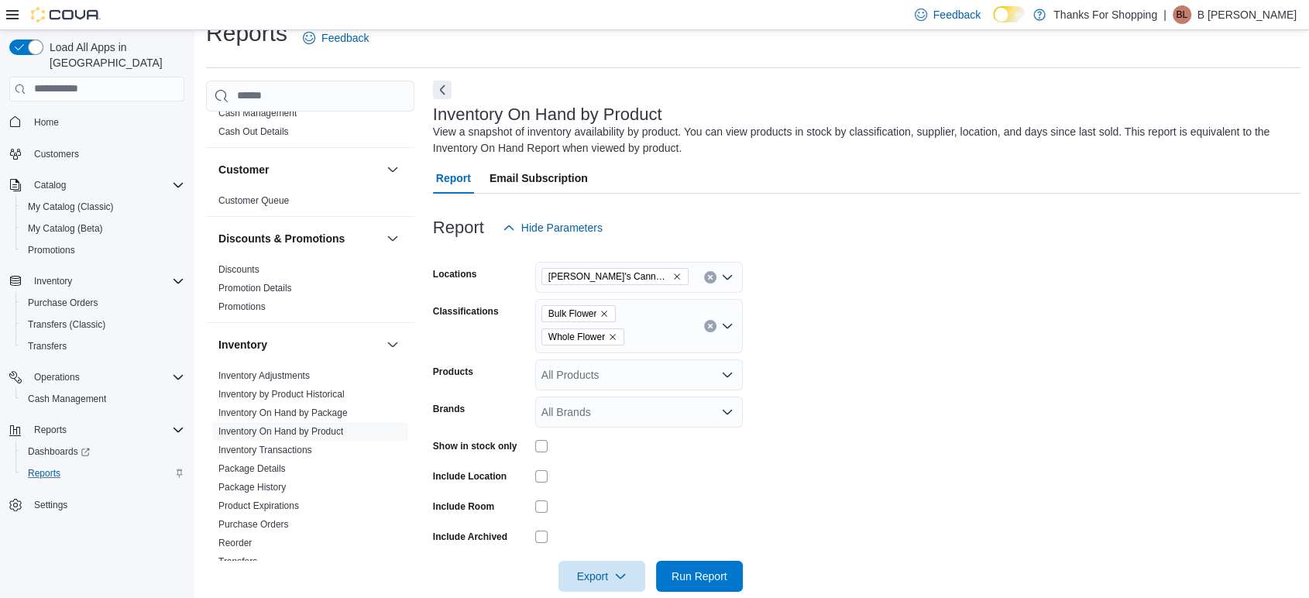
click at [539, 496] on div at bounding box center [639, 506] width 208 height 24
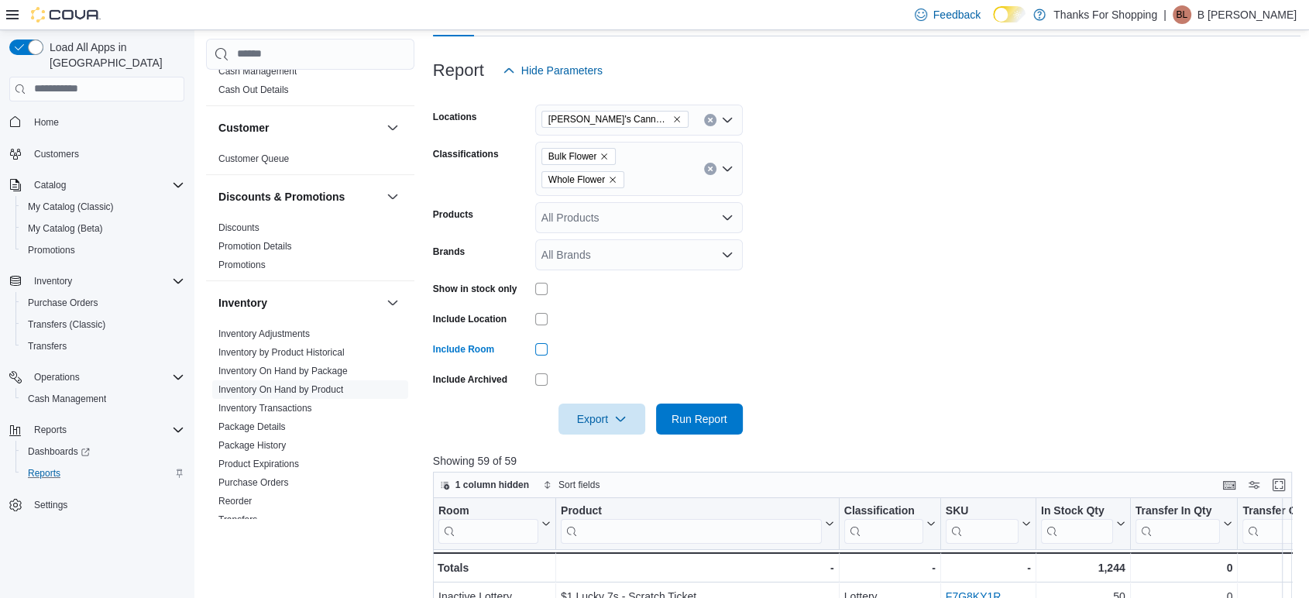
scroll to position [186, 0]
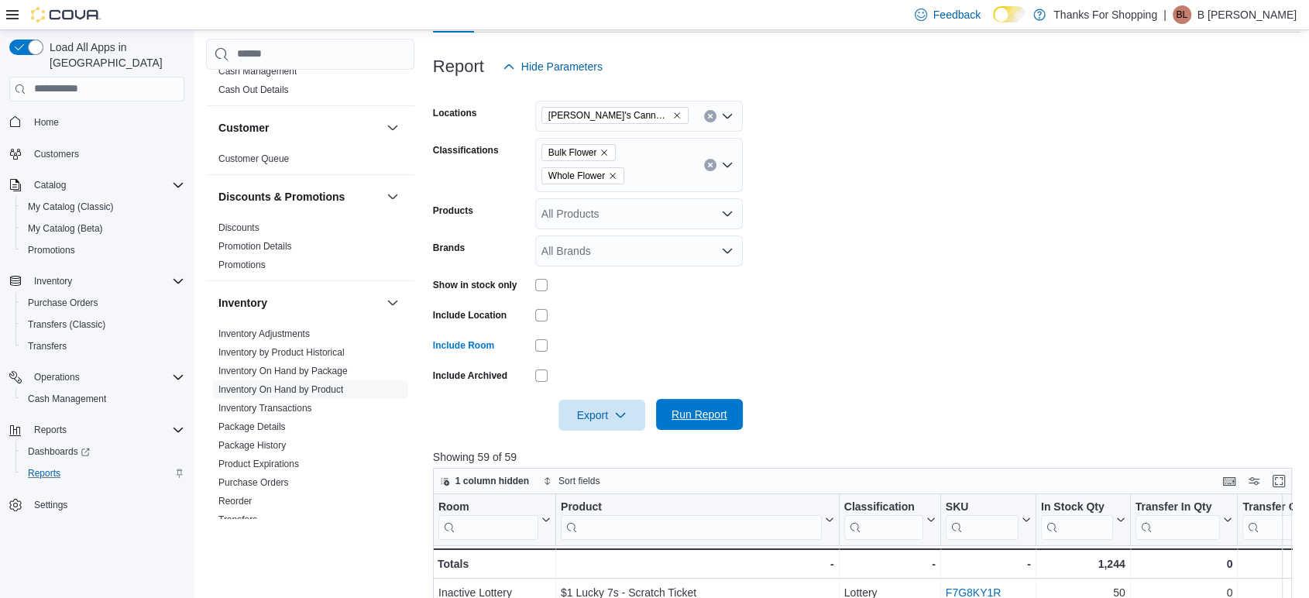
click at [708, 417] on span "Run Report" at bounding box center [700, 414] width 56 height 15
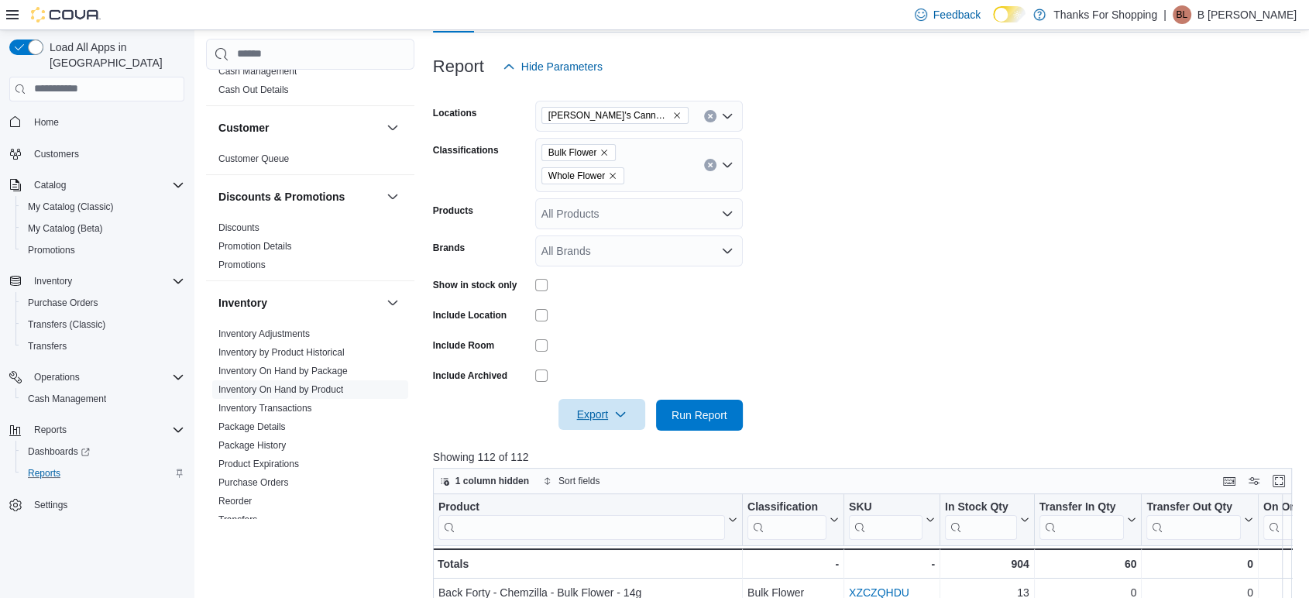
click at [602, 411] on span "Export" at bounding box center [602, 414] width 68 height 31
click at [606, 478] on span "Export to Csv" at bounding box center [604, 477] width 70 height 12
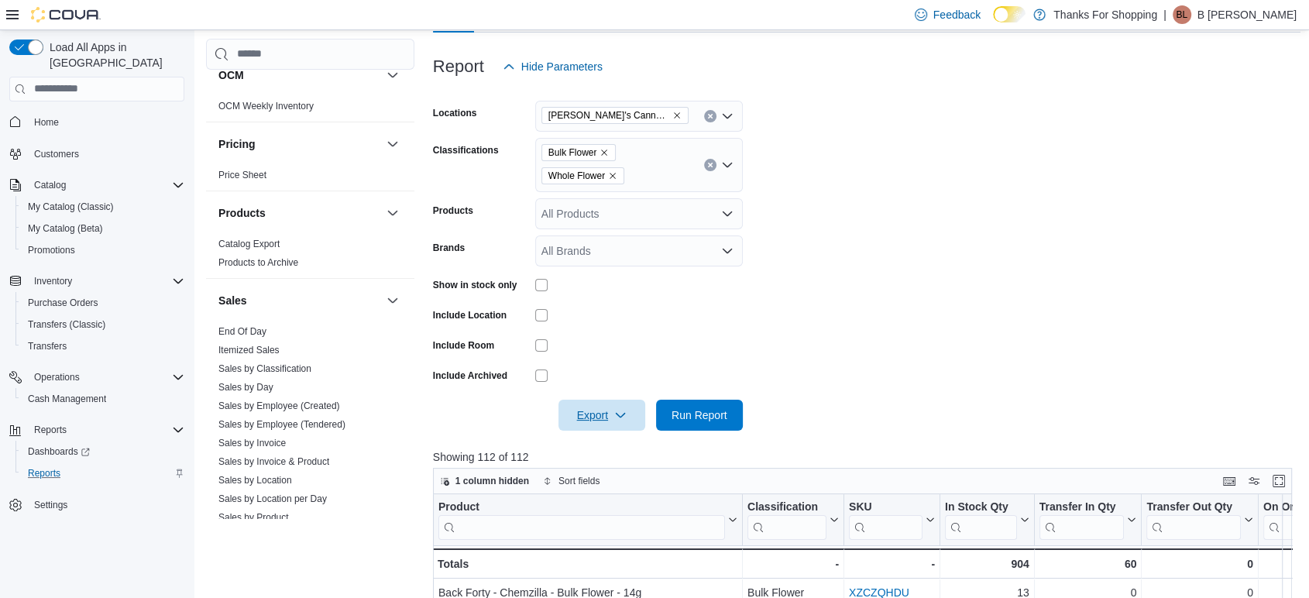
scroll to position [597, 0]
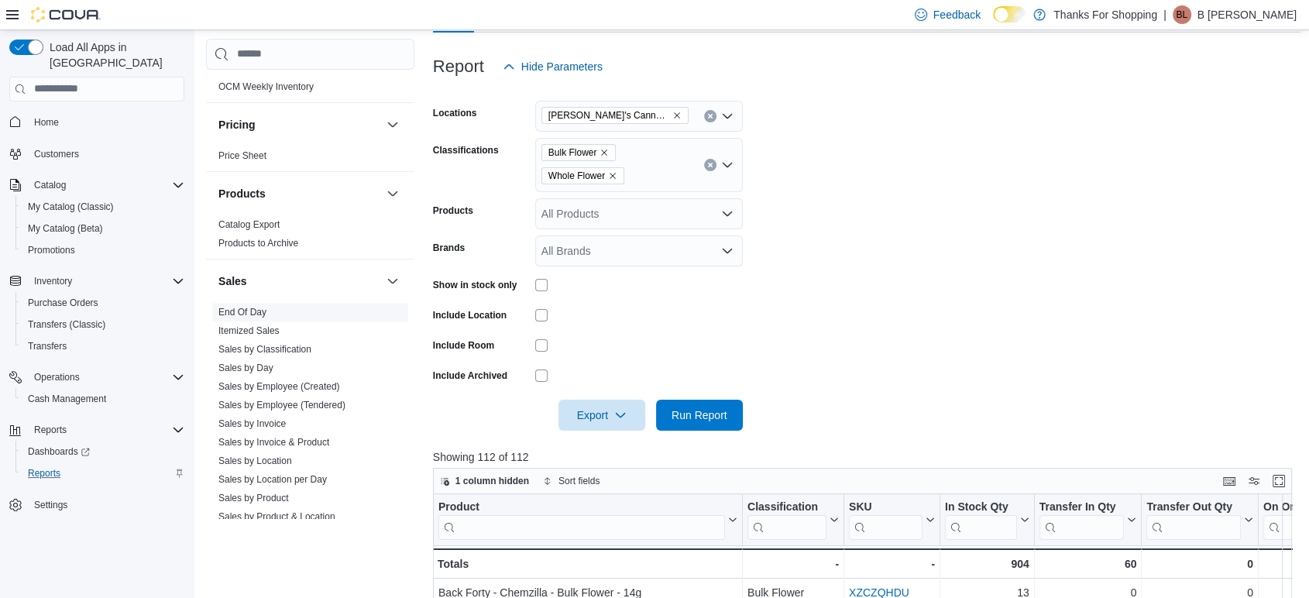
click at [278, 311] on span "End Of Day" at bounding box center [310, 312] width 196 height 19
click at [251, 312] on link "End Of Day" at bounding box center [242, 312] width 48 height 11
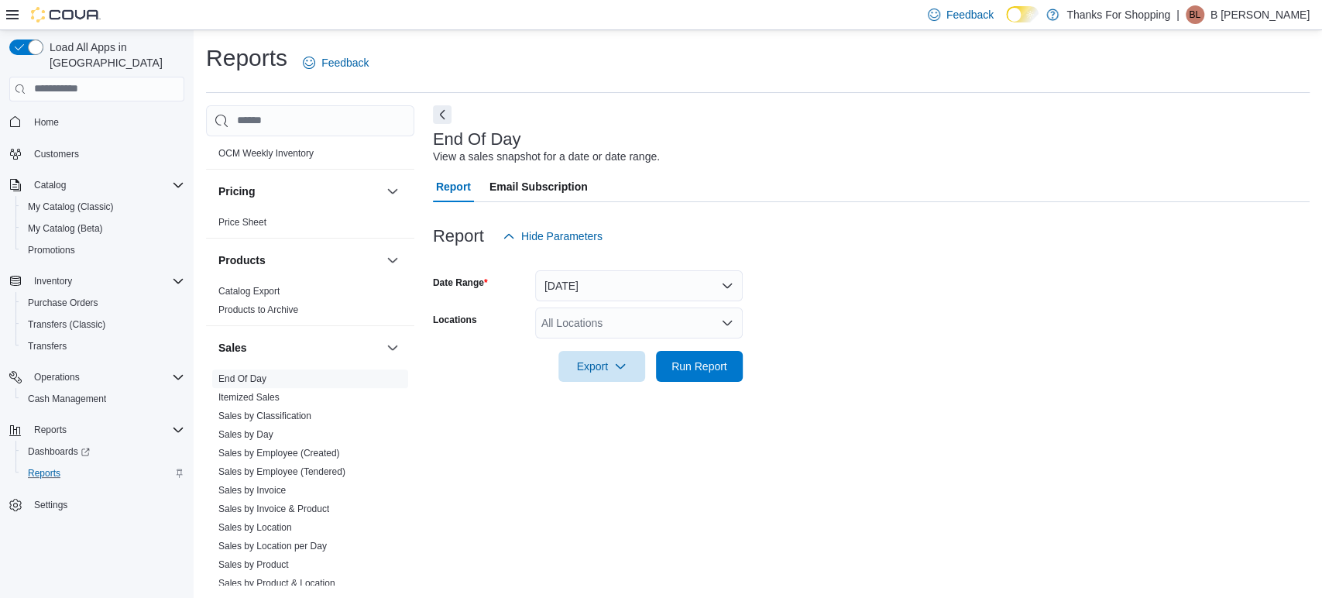
click at [636, 323] on div "All Locations" at bounding box center [639, 323] width 208 height 31
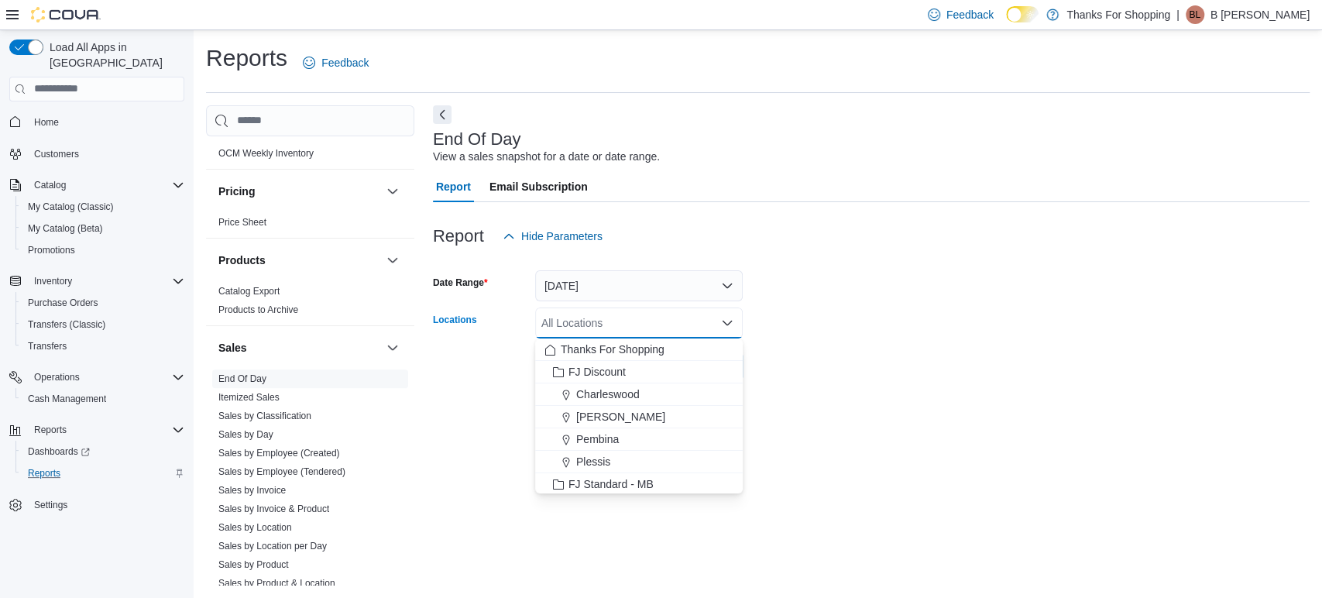
type input "*"
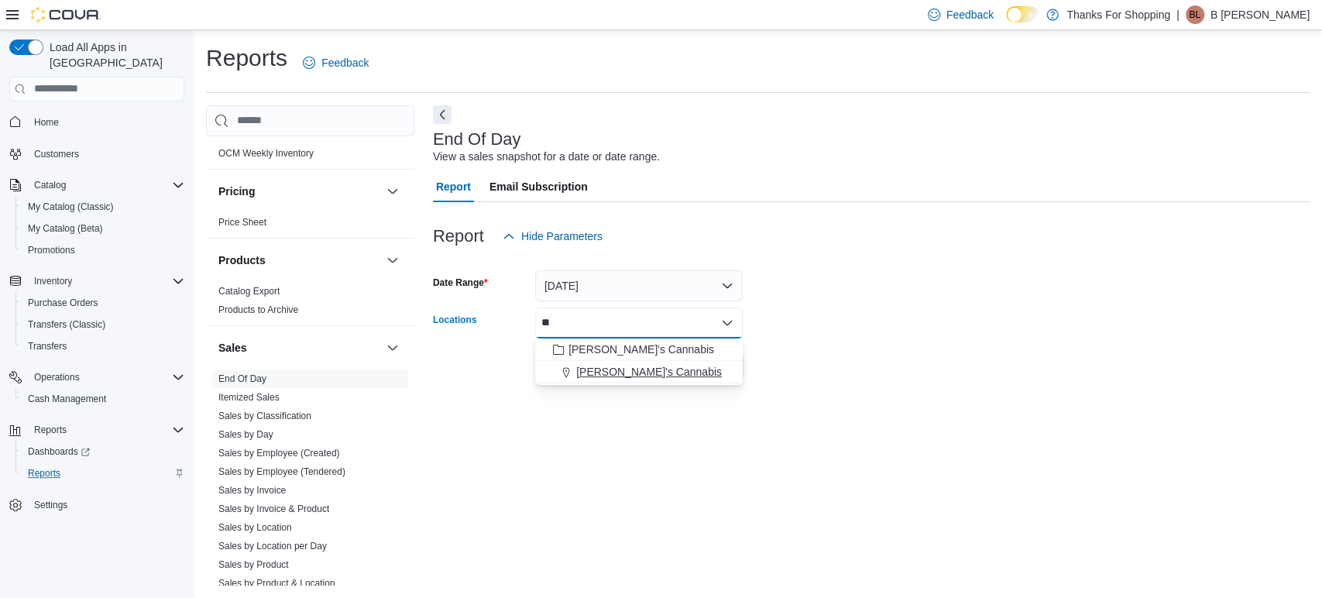
type input "**"
click at [630, 376] on span "[PERSON_NAME]'s Cannabis" at bounding box center [649, 371] width 146 height 15
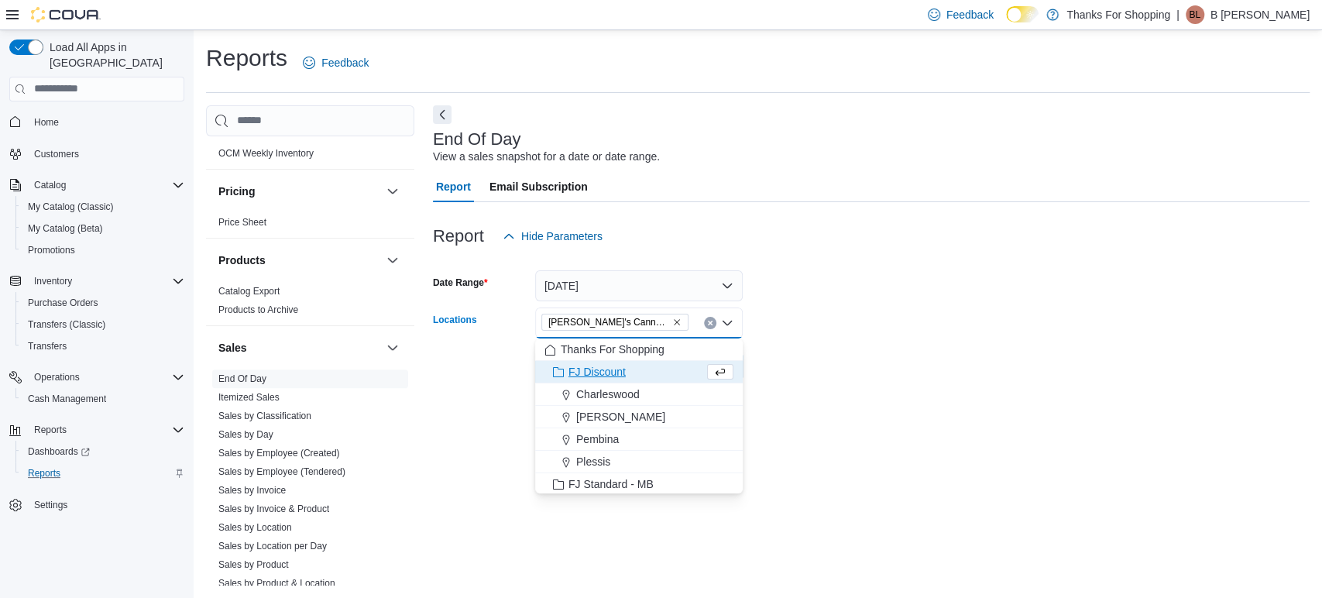
click at [866, 334] on form "Date Range [DATE] Locations [PERSON_NAME]'s Cannabis Combo box. Selected. [PERS…" at bounding box center [871, 317] width 877 height 130
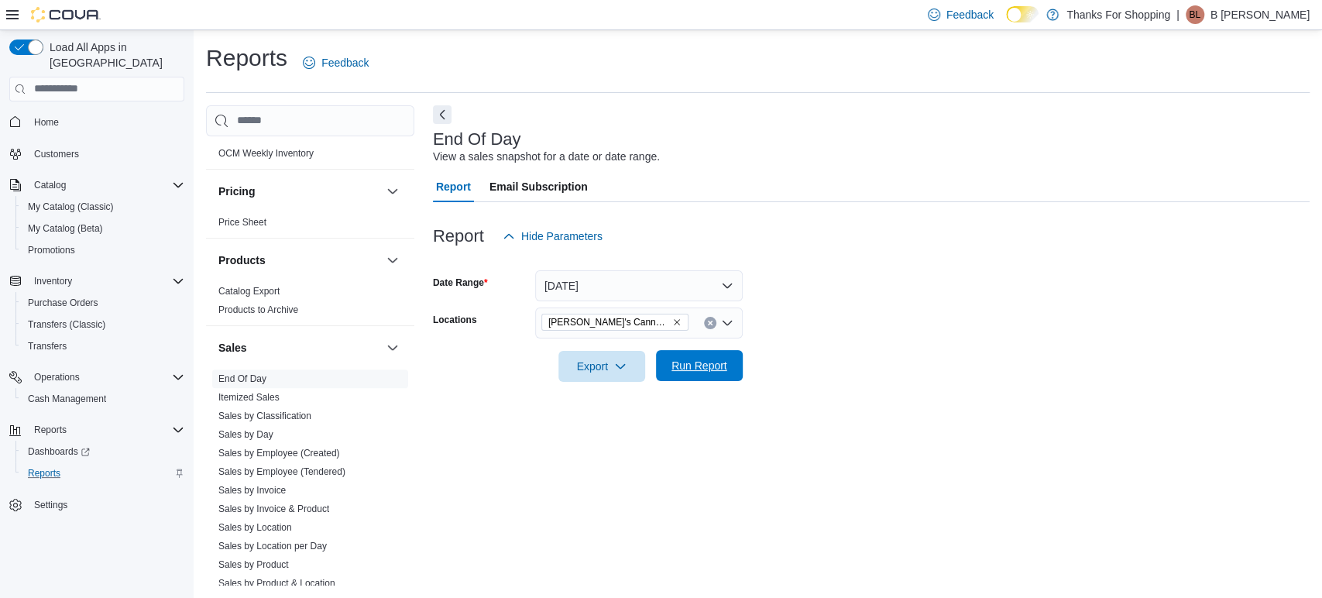
click at [686, 355] on span "Run Report" at bounding box center [699, 365] width 68 height 31
